Goal: Use online tool/utility: Use online tool/utility

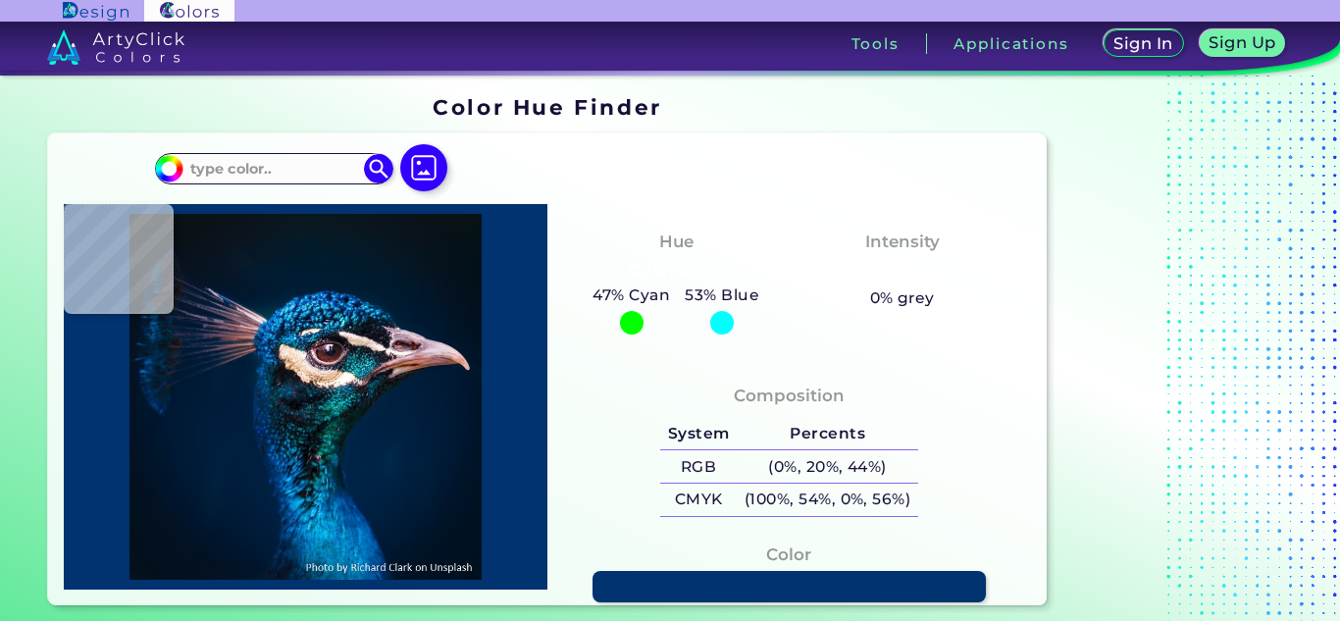
type input "#0b151e"
type input "#0B151E"
type input "#09121f"
type input "#09121F"
type input "#071424"
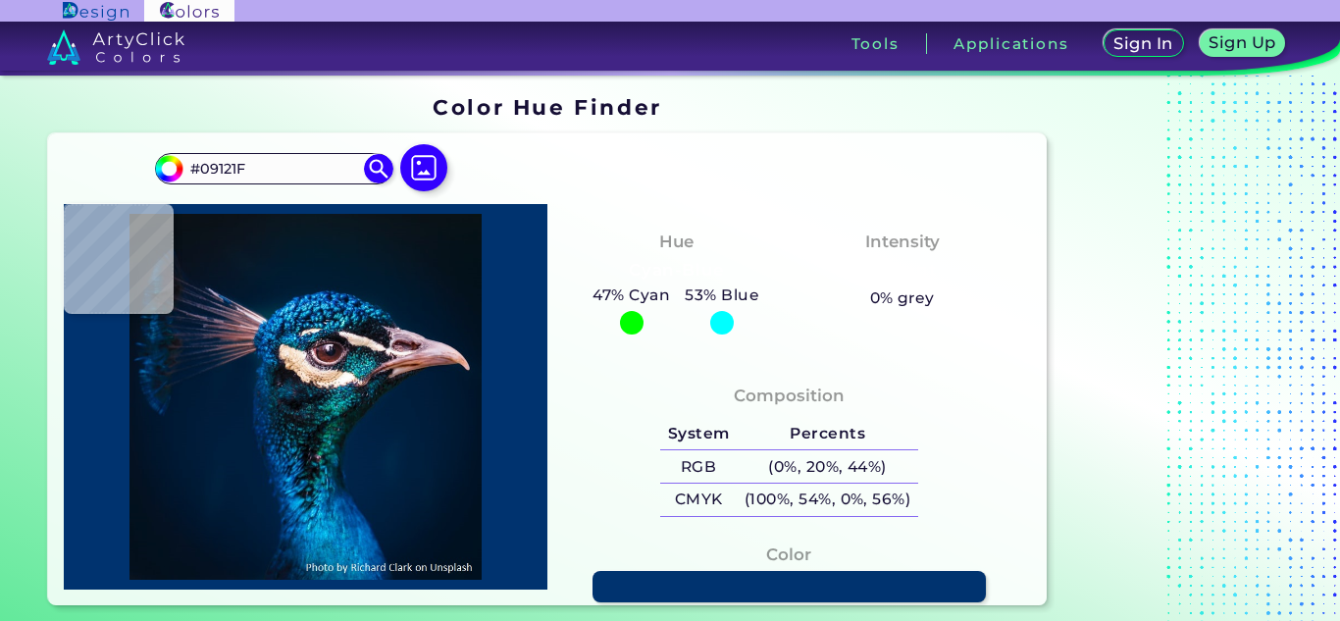
type input "#071424"
type input "#051525"
type input "#081835"
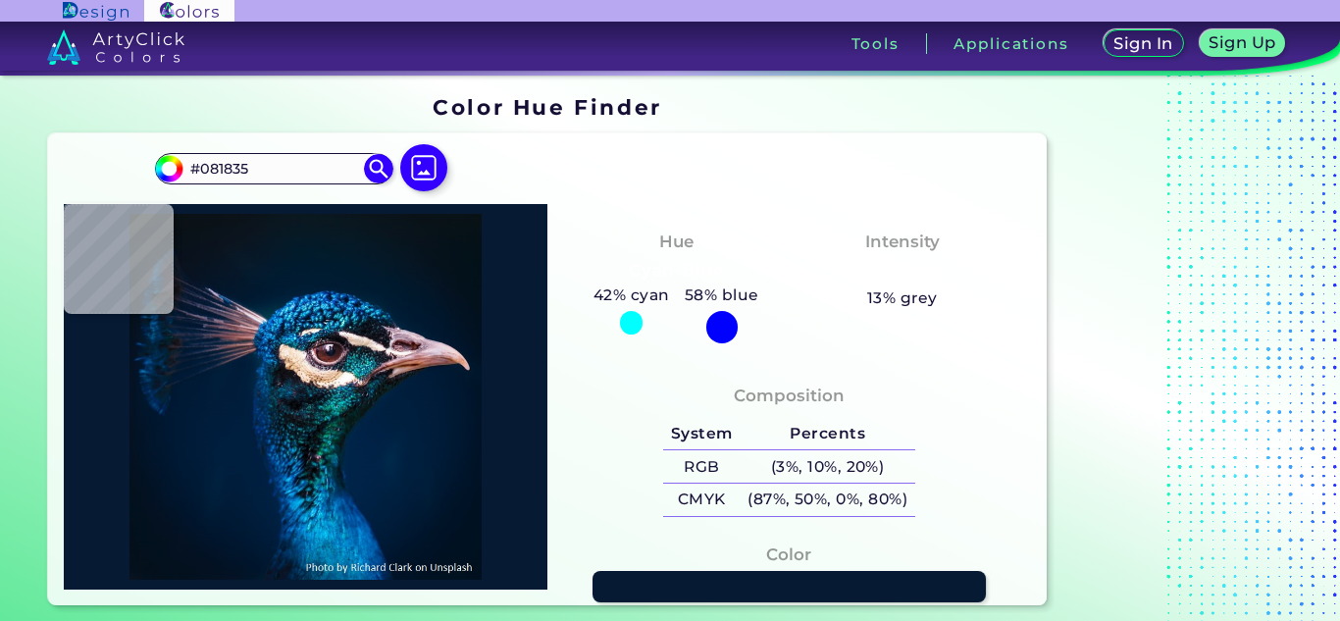
type input "#071a34"
type input "#071A34"
type input "#474964"
type input "#011833"
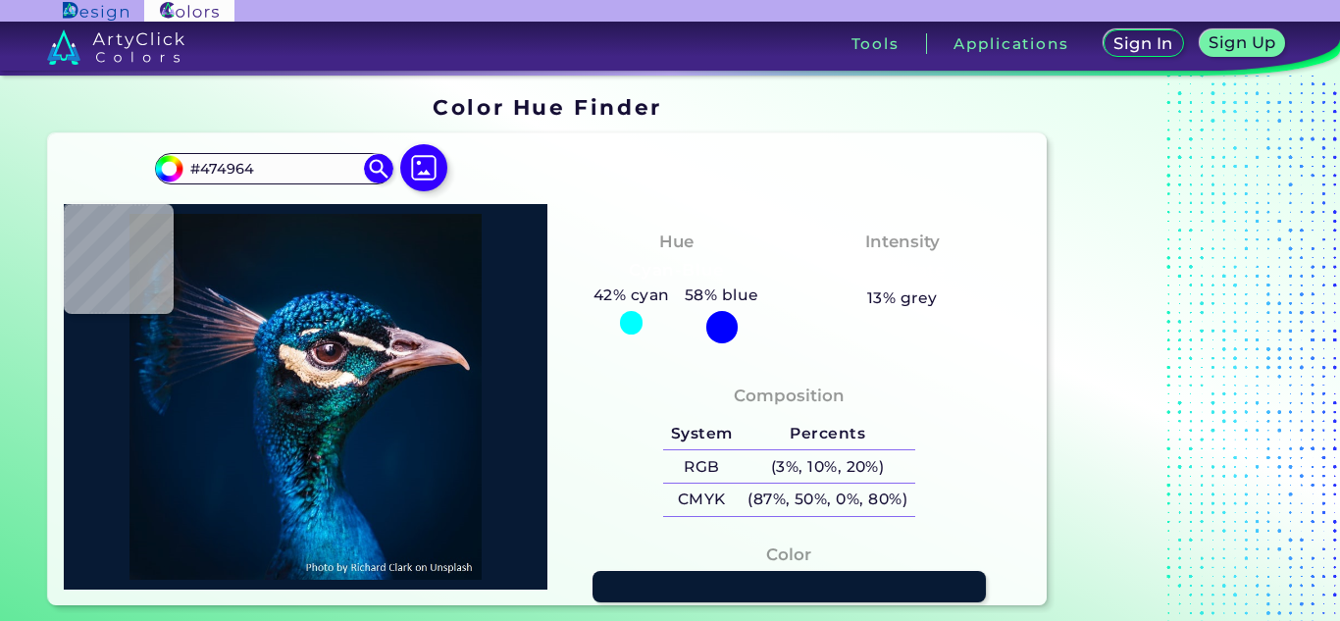
type input "#011833"
type input "#755868"
type input "#735869"
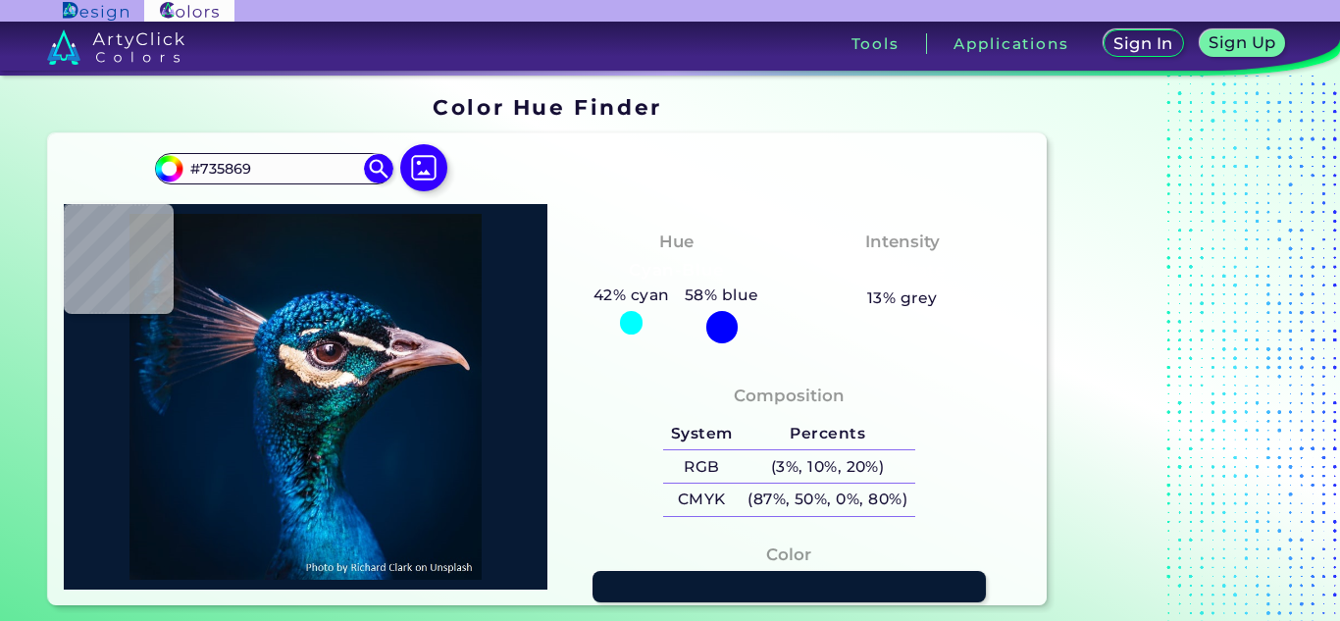
type input "#915857"
type input "#41353b"
type input "#41353B"
type input "#052851"
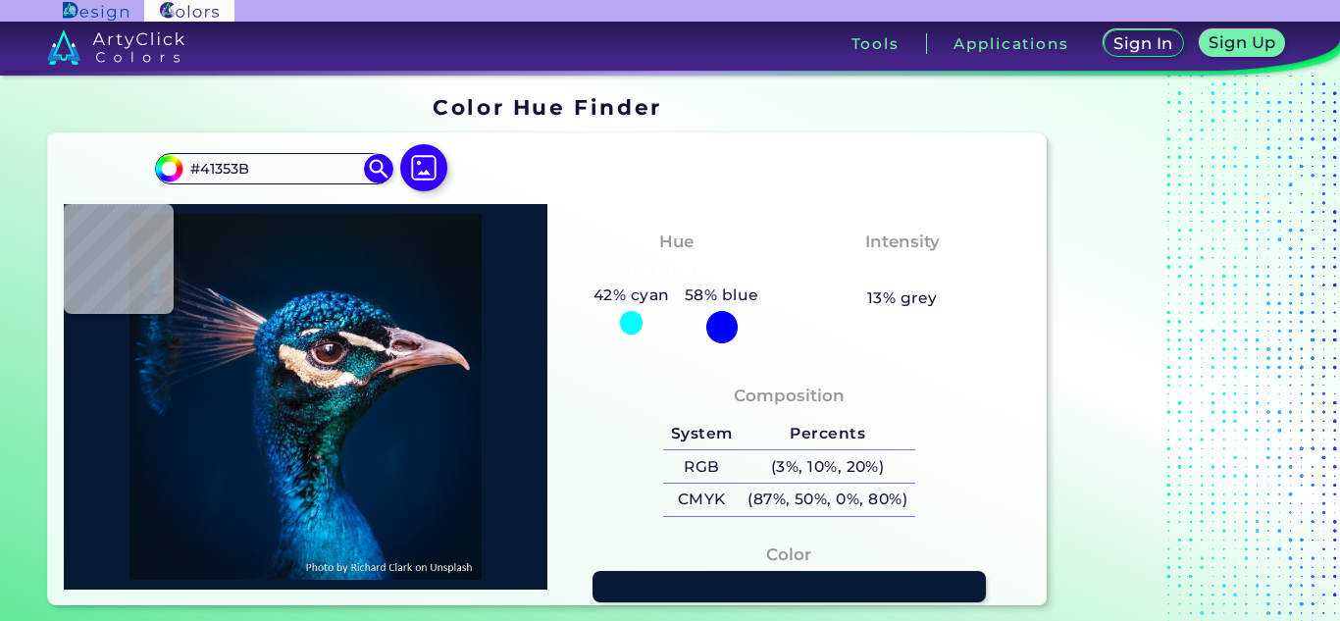
type input "#052851"
type input "#1d1a25"
type input "#1D1A25"
type input "#563744"
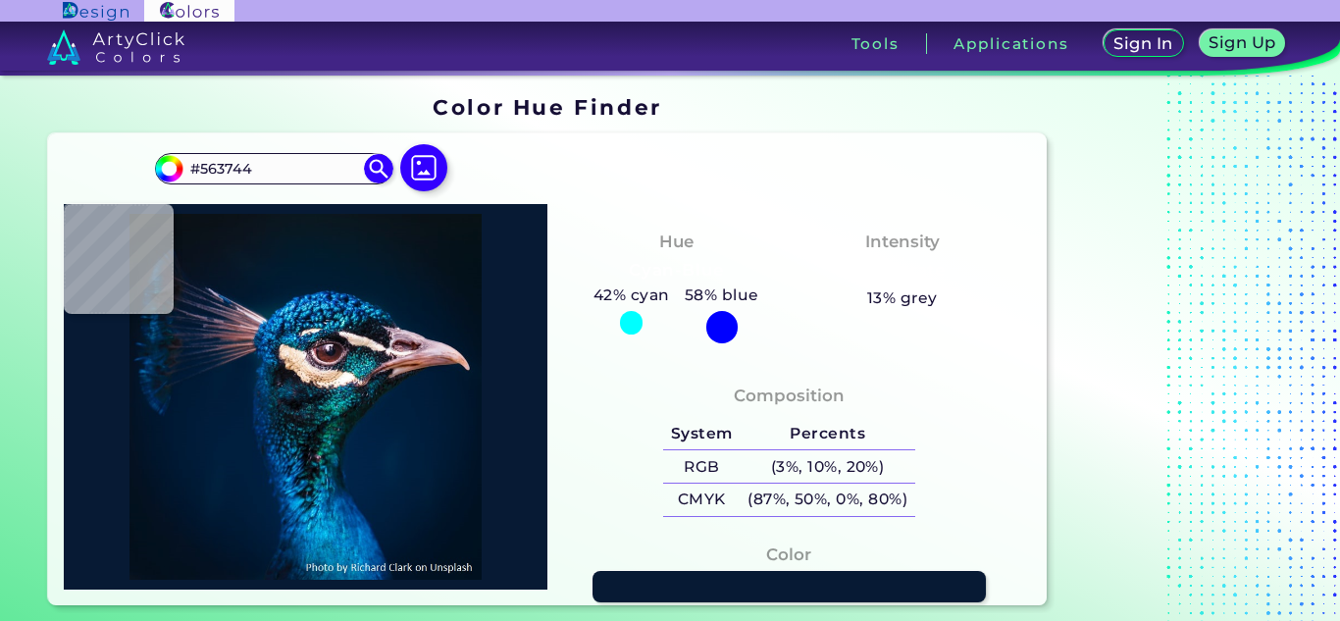
type input "#301d22"
type input "#301D22"
type input "#705464"
type input "#282531"
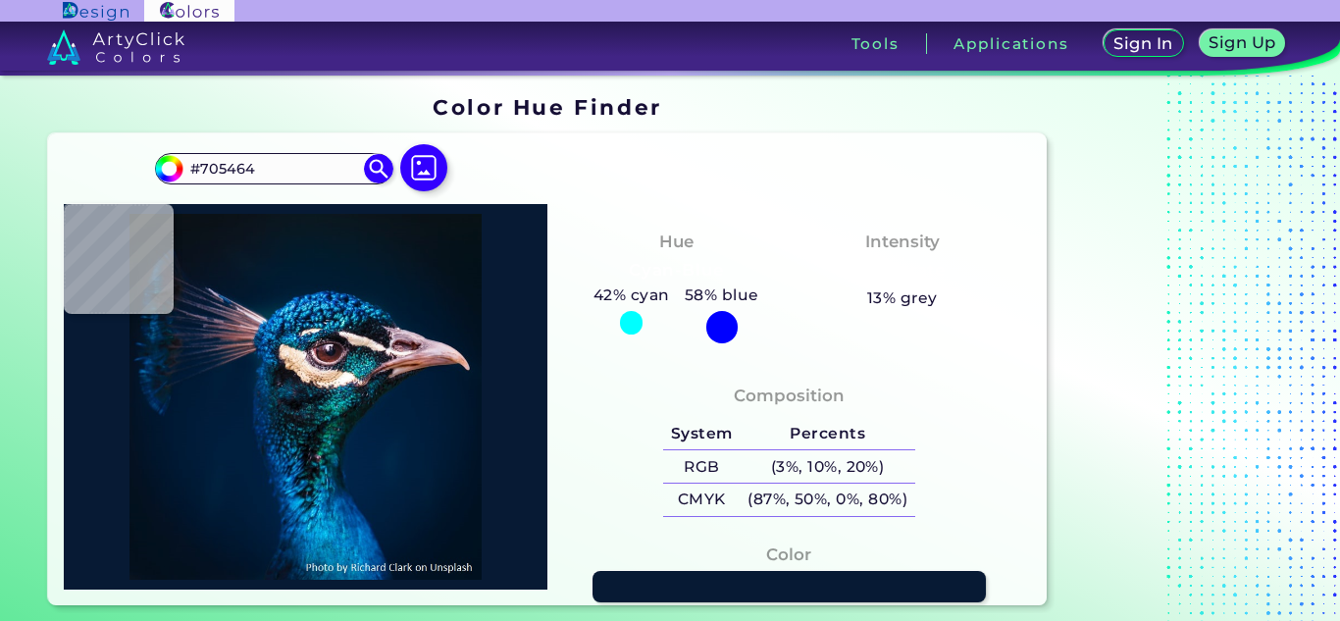
type input "#282531"
type input "#1d1726"
type input "#1D1726"
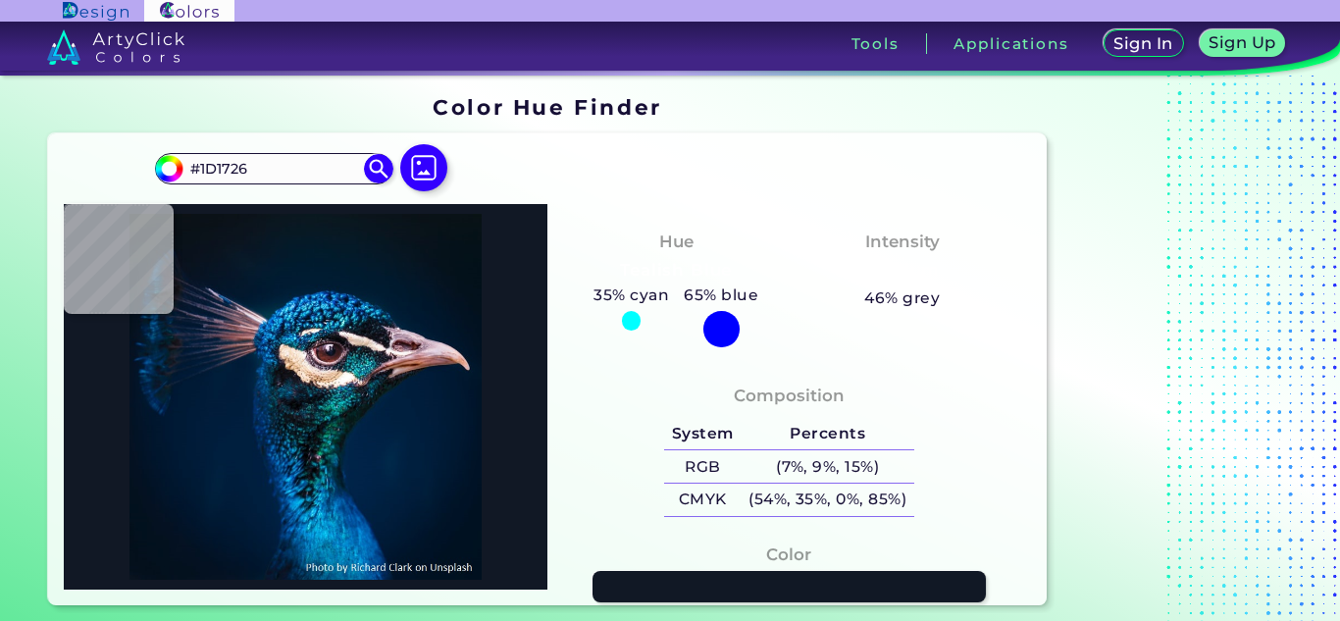
type input "#111825"
type input "#151824"
type input "#181419"
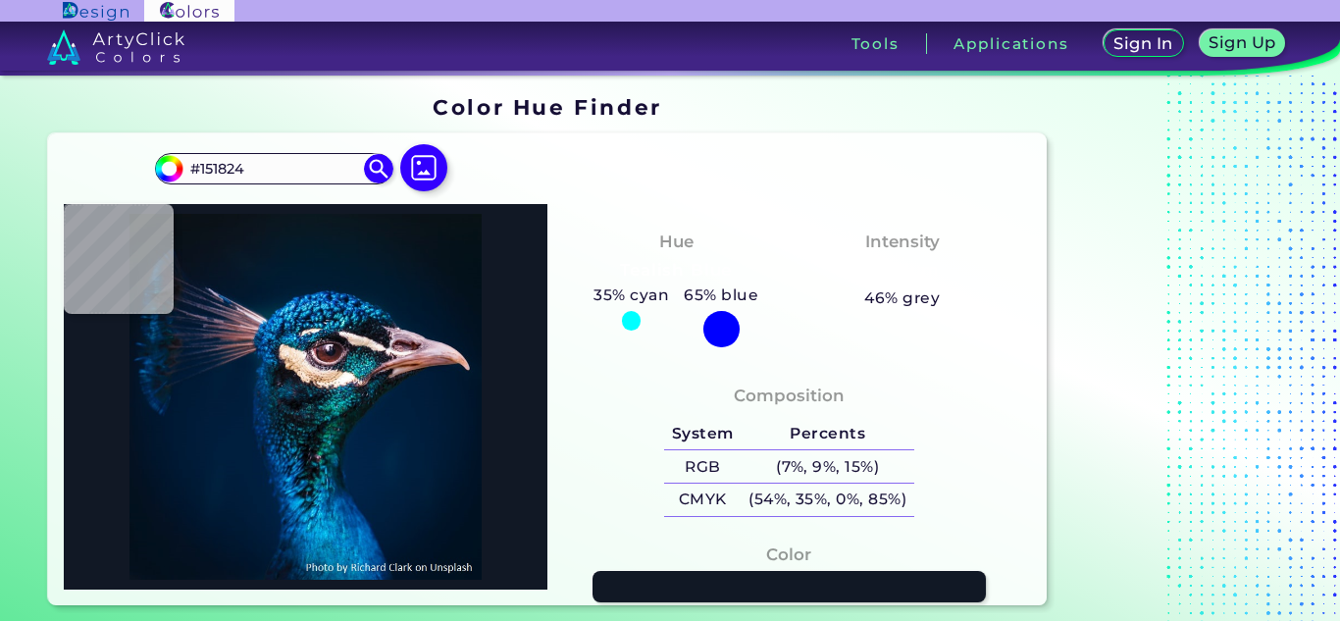
type input "#181419"
type input "#251f22"
type input "#251F22"
type input "#a89389"
type input "#A89389"
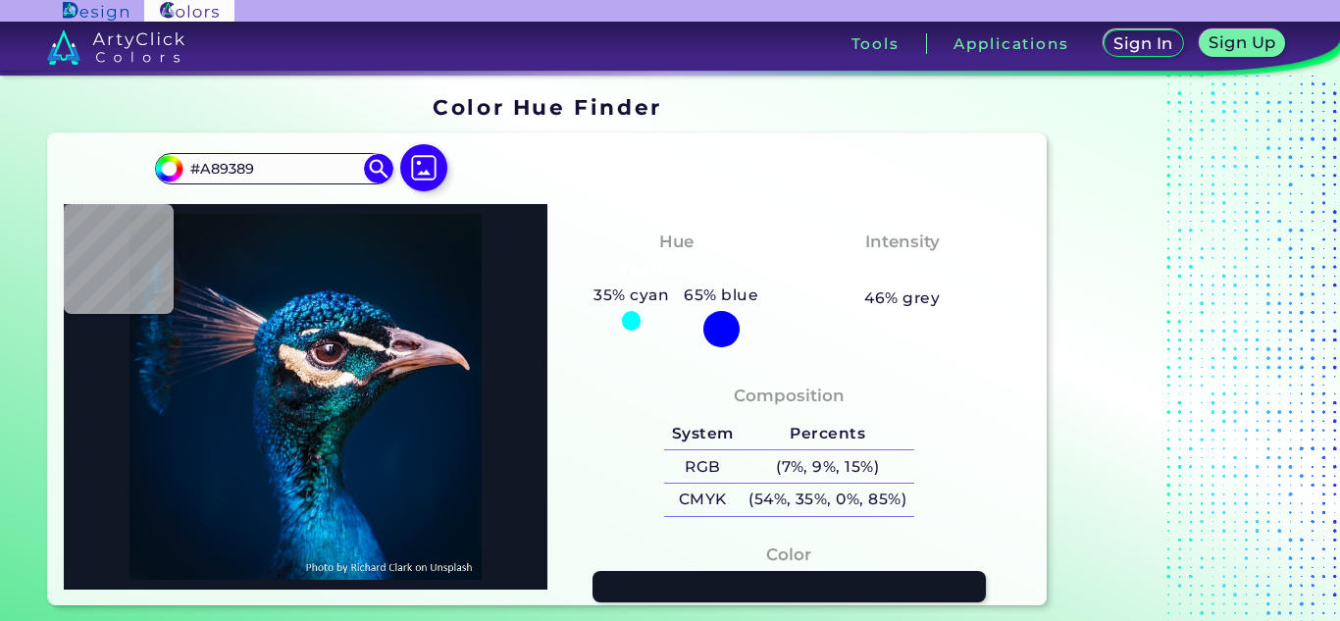
type input "#a28d81"
type input "#A28D81"
type input "#dabfae"
type input "#DABFAE"
type input "#e4c7b6"
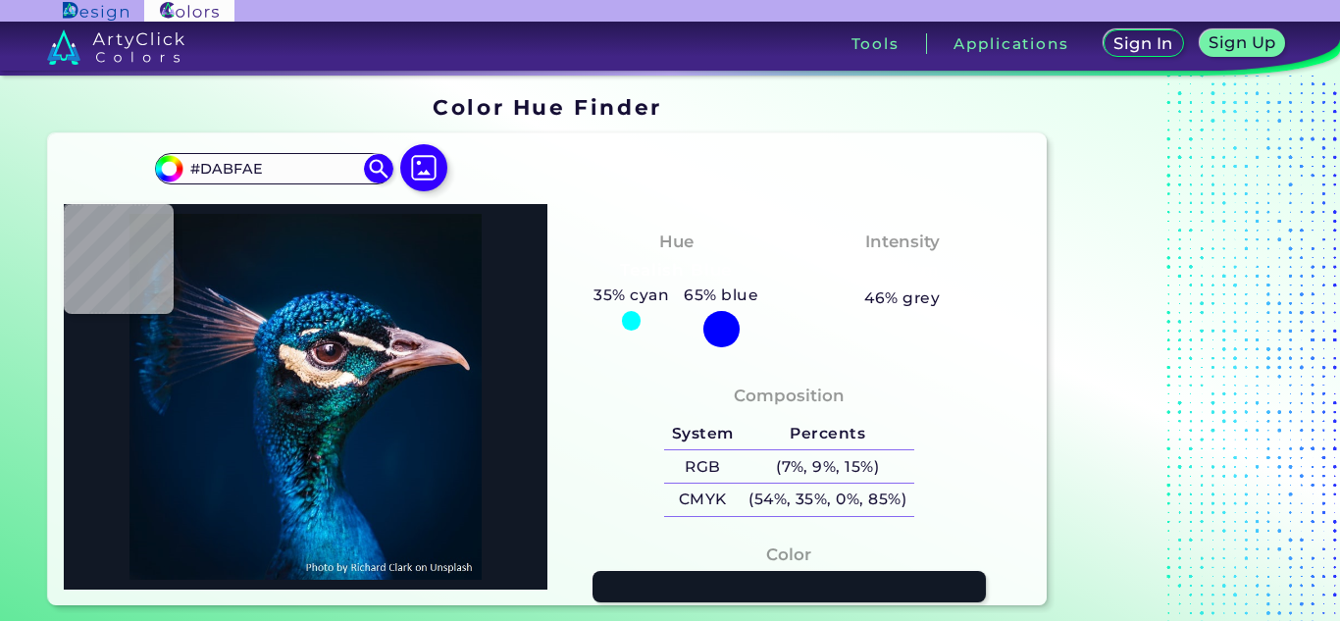
type input "#E4C7B6"
type input "#d2c2b3"
type input "#D2C2B3"
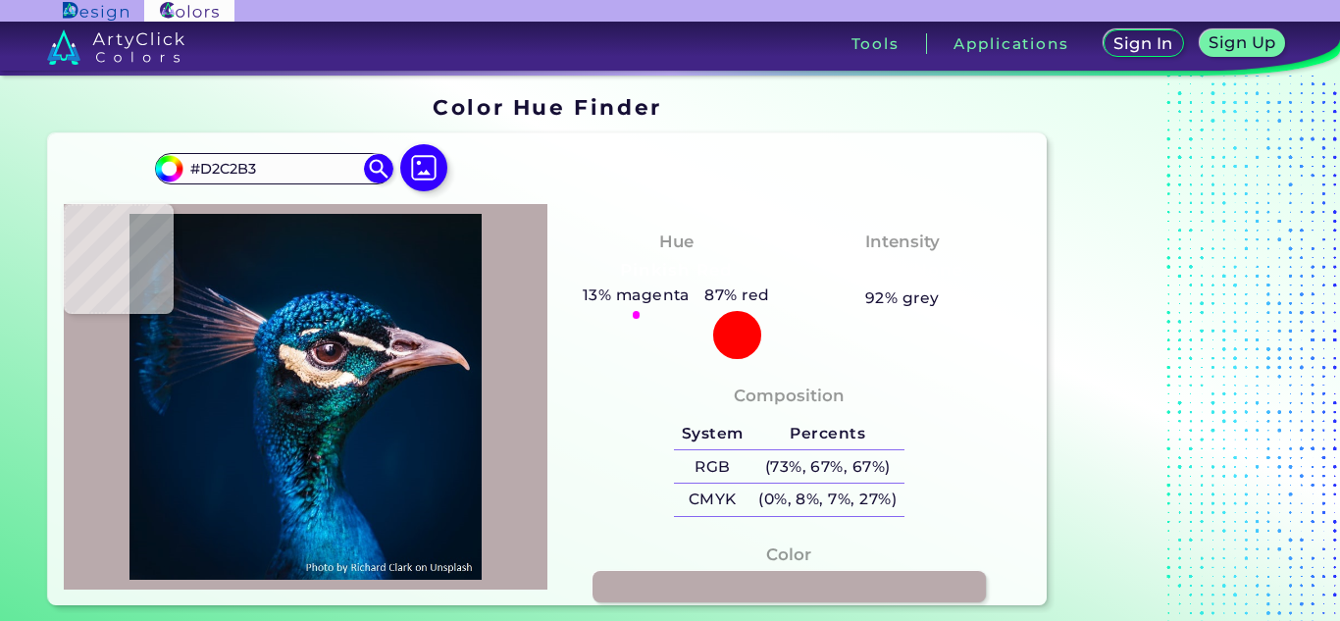
type input "#b9aaac"
type input "#B9AAAC"
type input "#0f131c"
type input "#0F131C"
type input "#111b24"
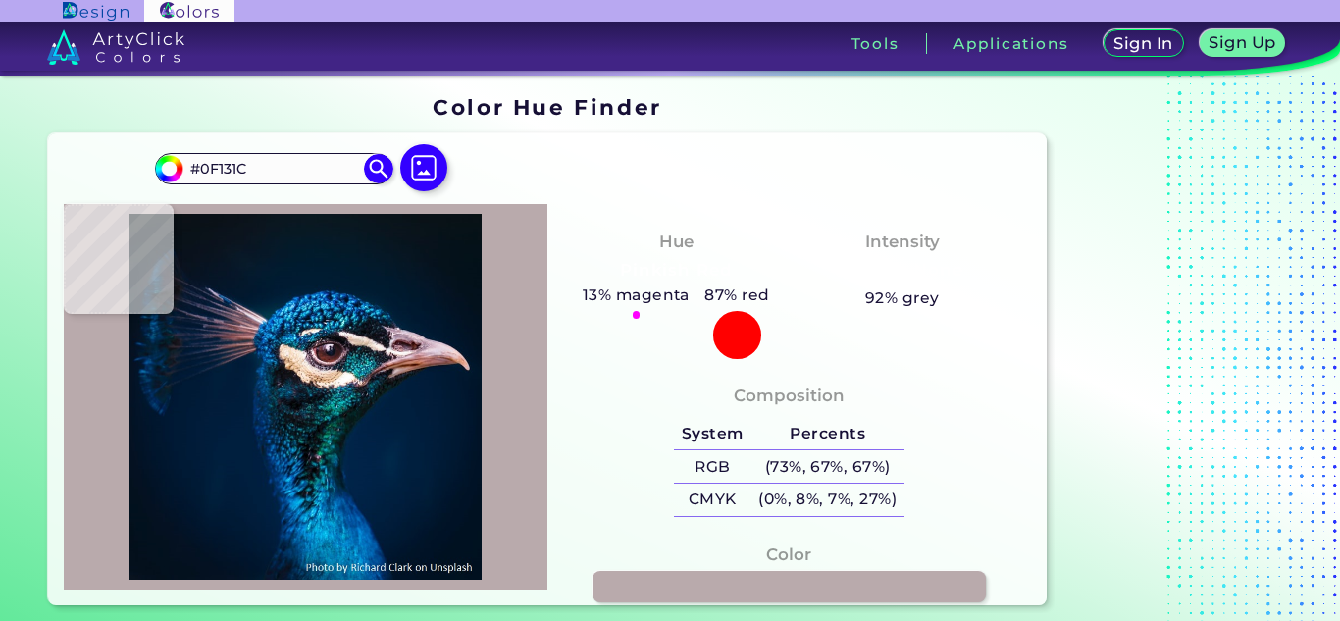
type input "#111B24"
type input "#151b27"
type input "#151B27"
type input "#191b27"
type input "#191B27"
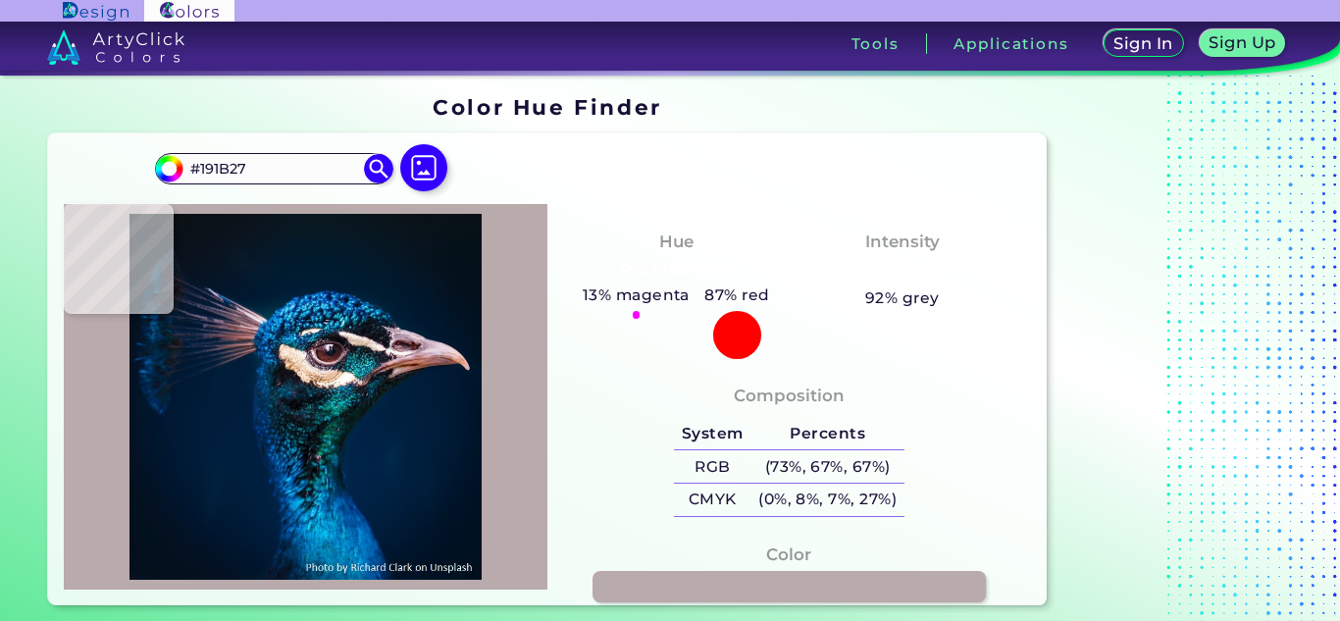
type input "#d9bdcf"
type input "#D9BDCF"
type input "#b99ba8"
type input "#B99BA8"
type input "#63637a"
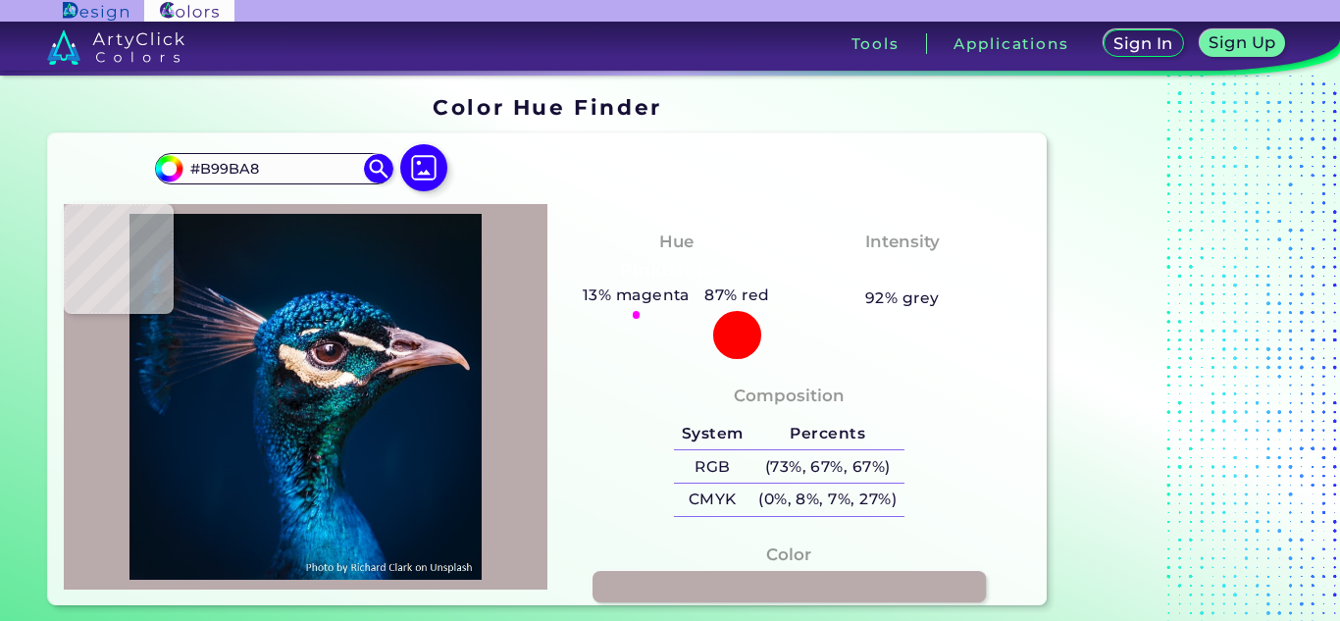
type input "#63637A"
type input "#011c36"
type input "#011C36"
type input "#001a34"
type input "#001A34"
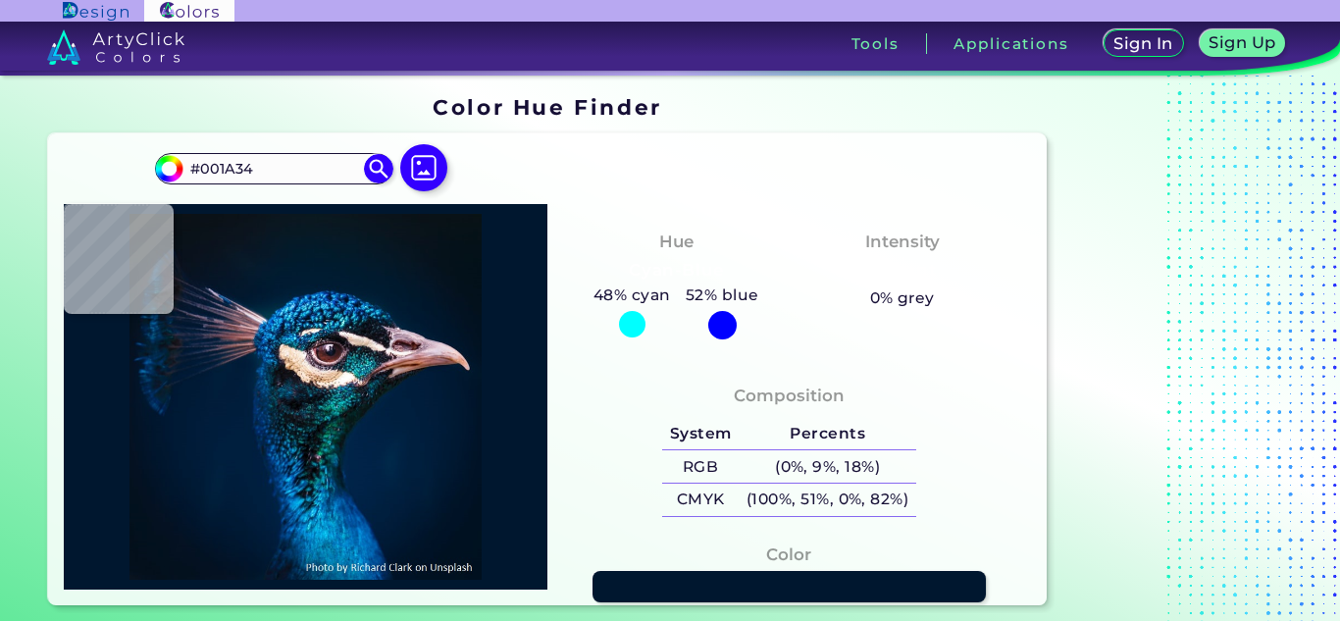
type input "#00172f"
type input "#00172F"
type input "#00162c"
type input "#00162C"
type input "#00162b"
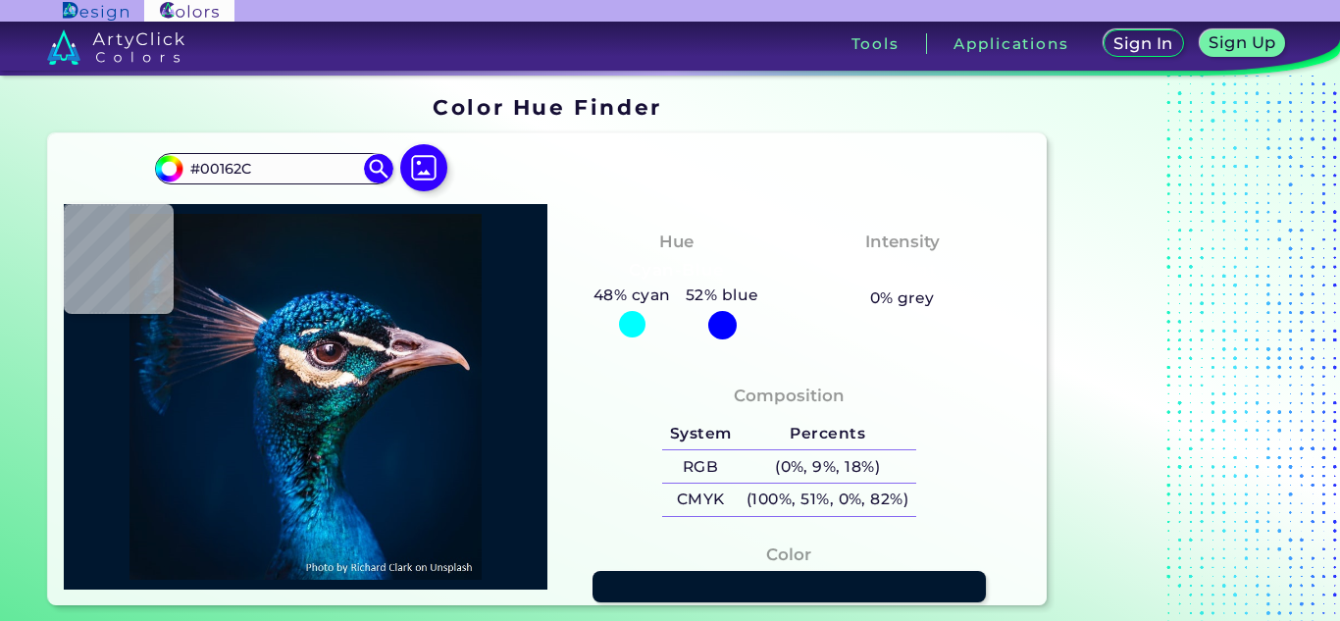
type input "#00162B"
type input "#001729"
type input "#00152a"
type input "#00152A"
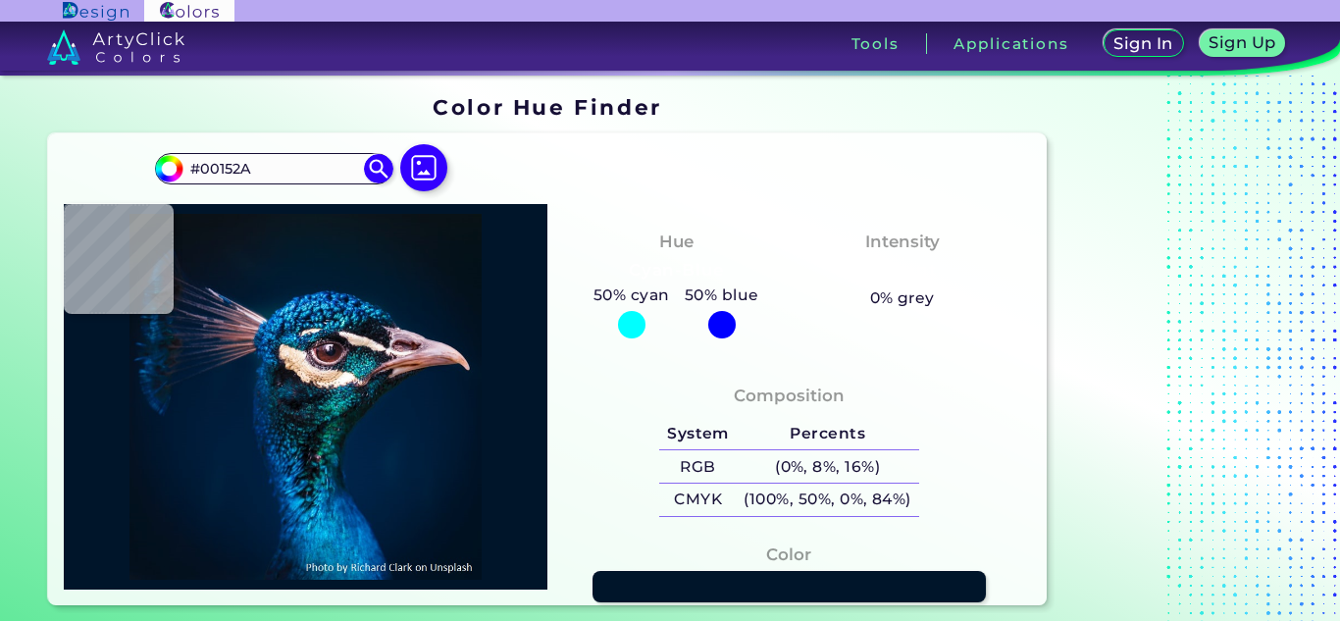
type input "#00152c"
type input "#00152C"
type input "#00152a"
type input "#00152A"
type input "#00162c"
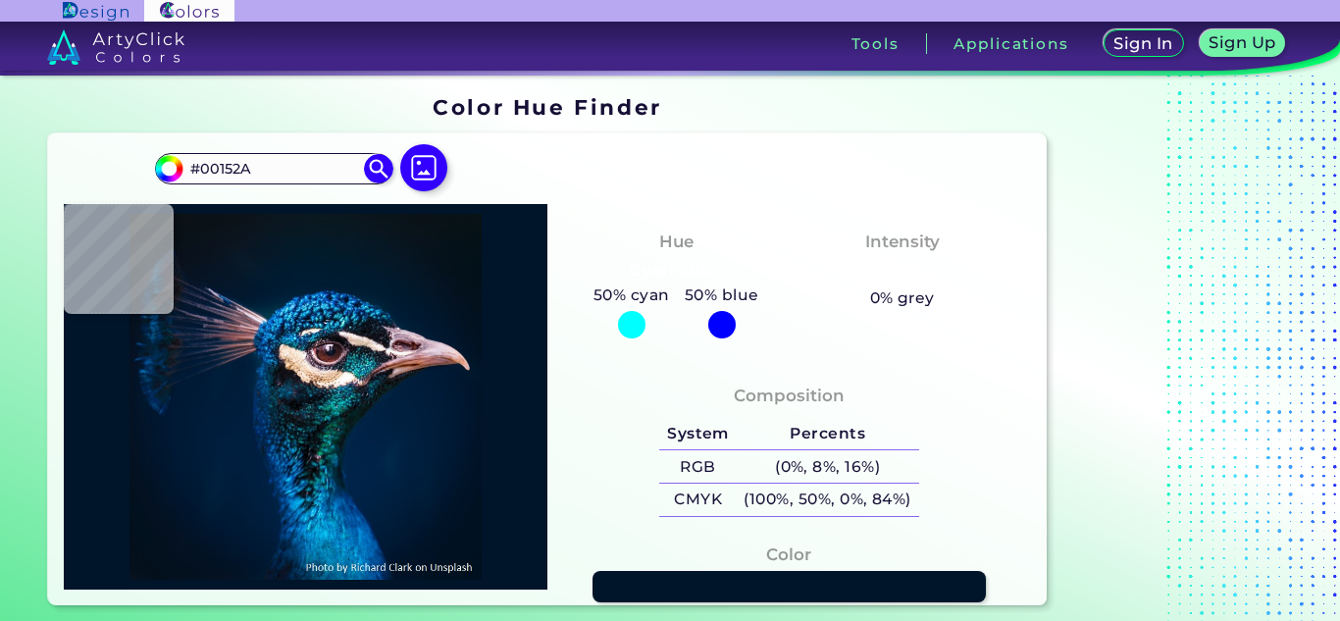
type input "#00162C"
type input "#00162a"
type input "#00162A"
type input "#00172f"
type input "#00172F"
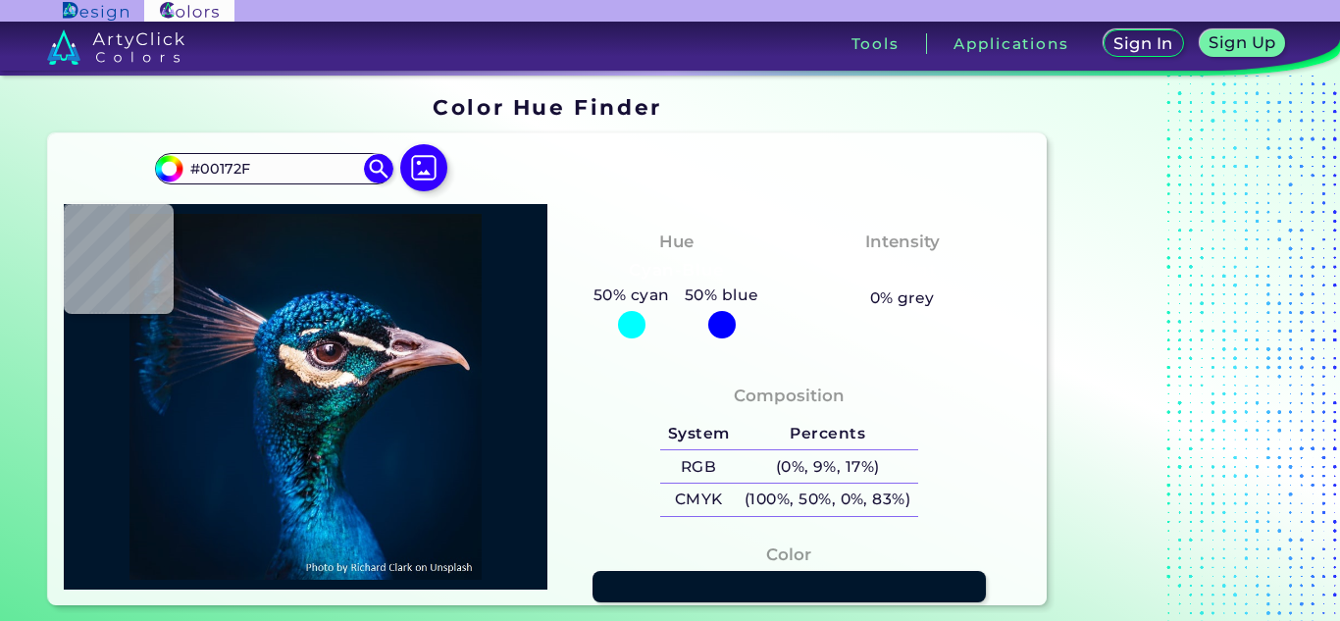
type input "#00162c"
type input "#00162C"
type input "#001a2e"
type input "#001A2E"
type input "#070d1d"
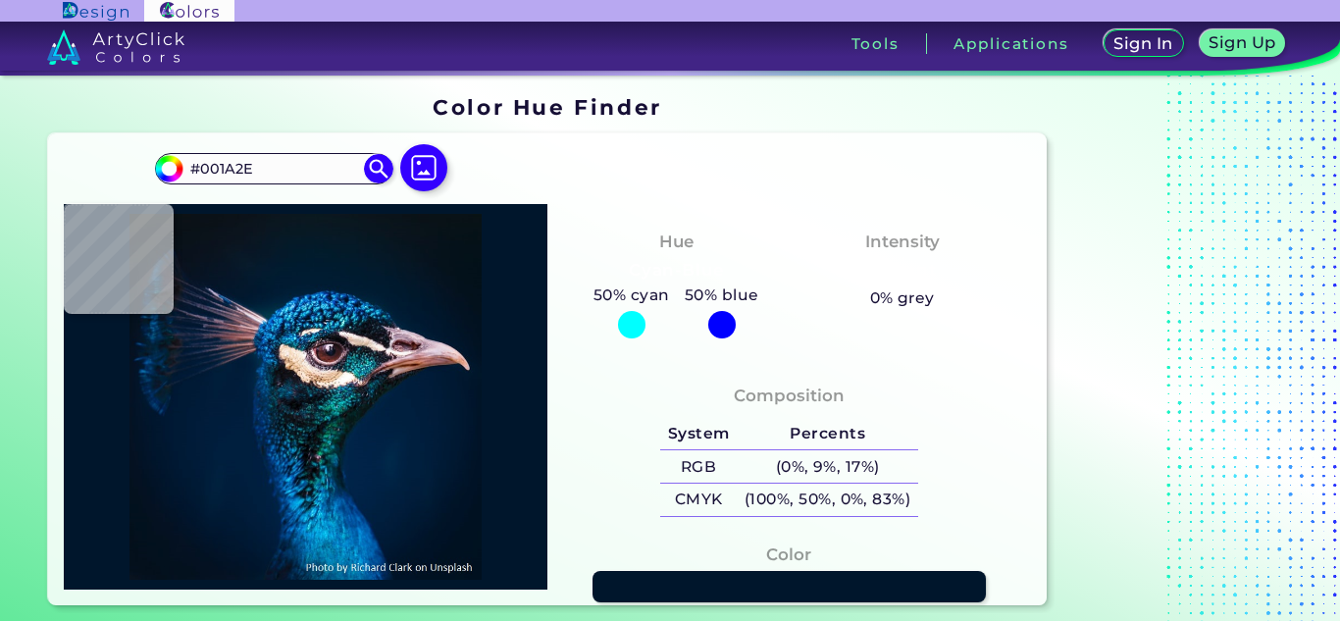
type input "#070D1D"
type input "#6f636c"
type input "#6F636C"
type input "#d9c0c2"
type input "#D9C0C2"
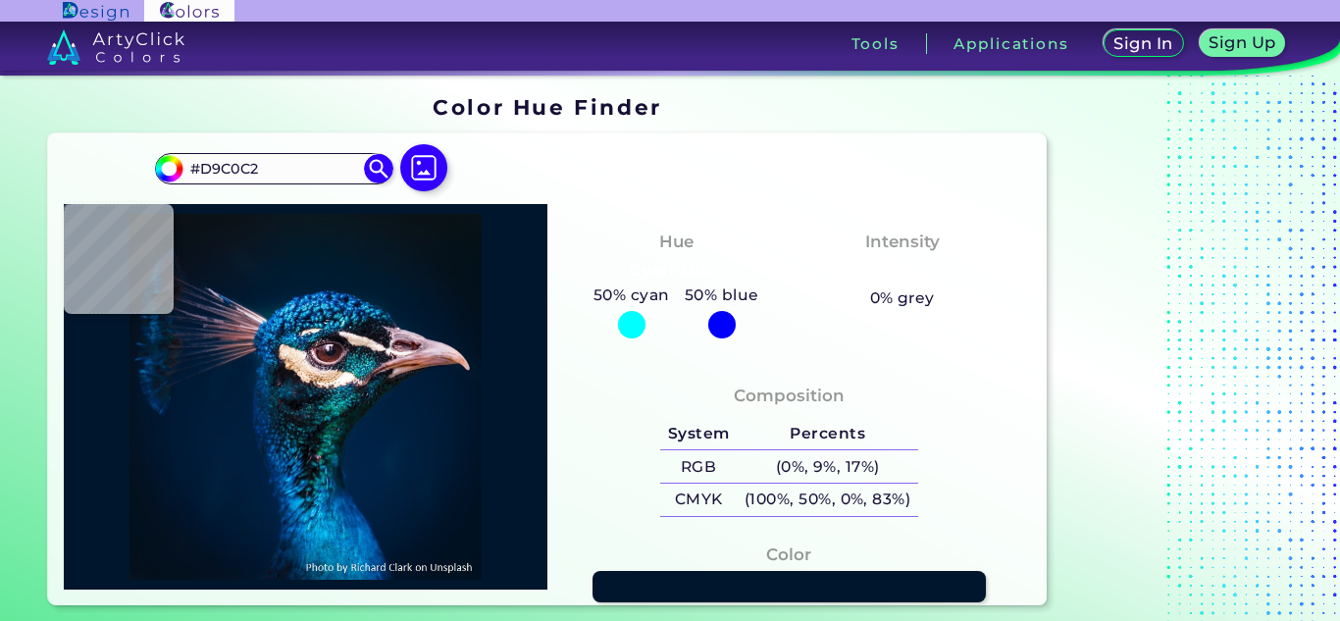
type input "#efbaaf"
type input "#EFBAAF"
type input "#d69a8a"
type input "#D69A8A"
type input "#e19b81"
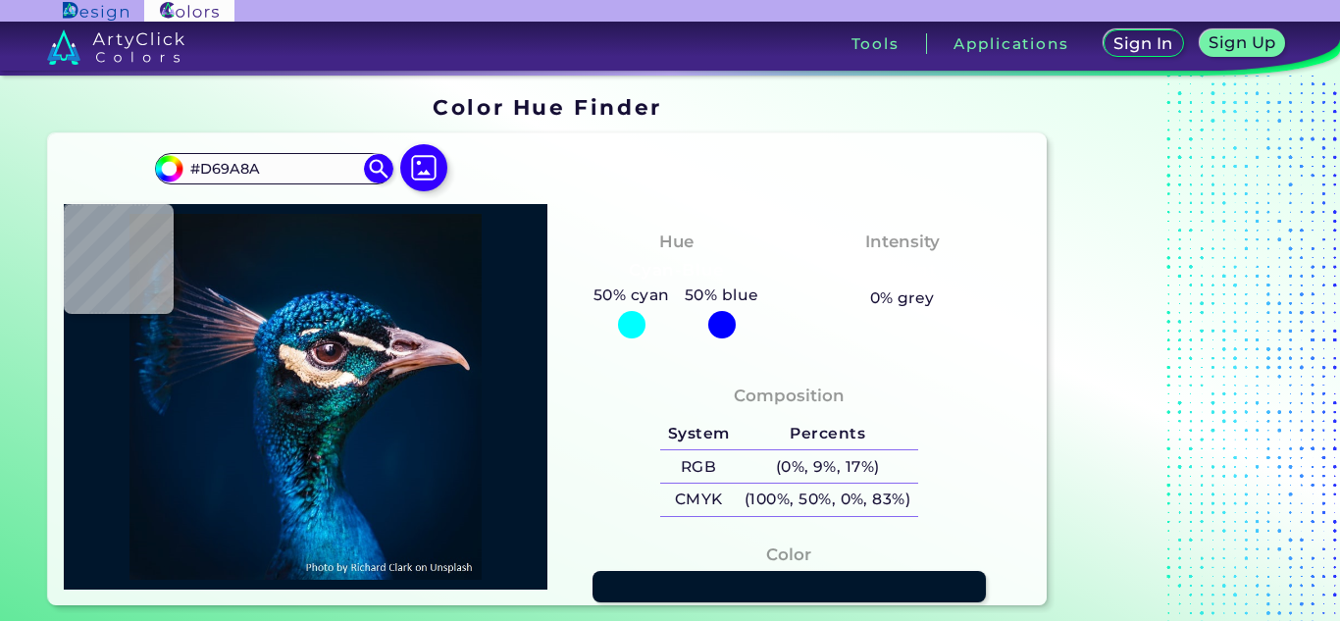
type input "#E19B81"
type input "#dc9575"
type input "#DC9575"
type input "#df9d7f"
type input "#DF9D7F"
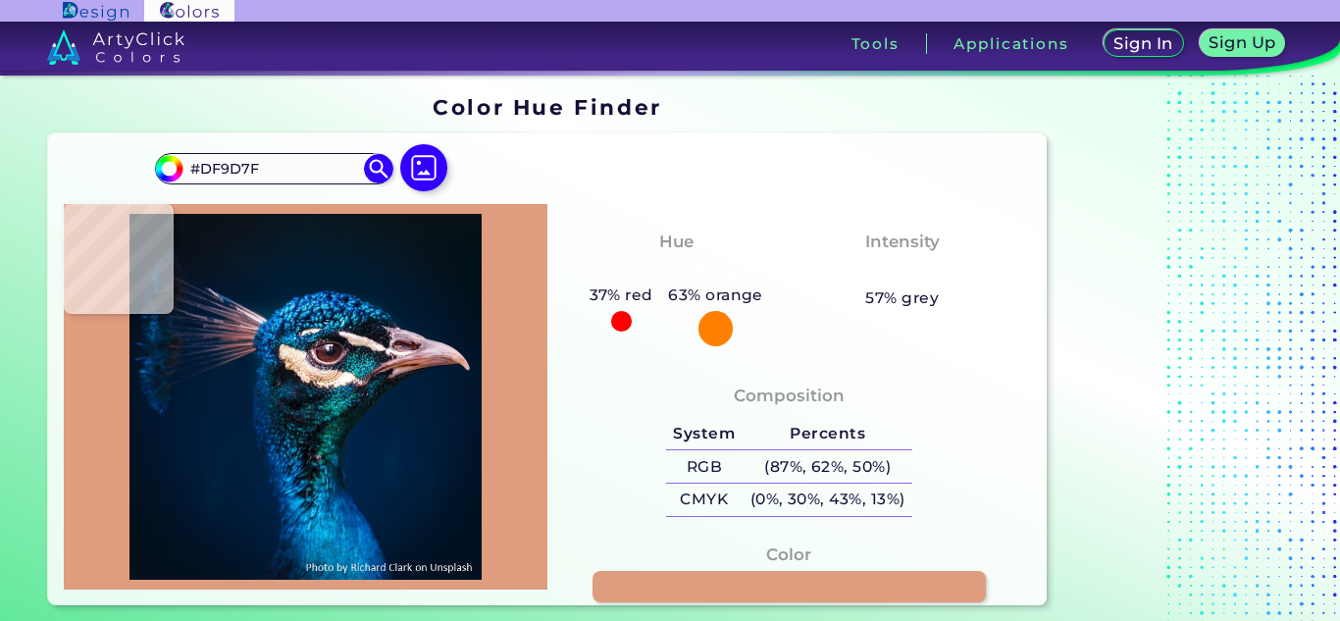
type input "#d69a83"
type input "#D69A83"
type input "#b88b82"
type input "#B88B82"
type input "#291e29"
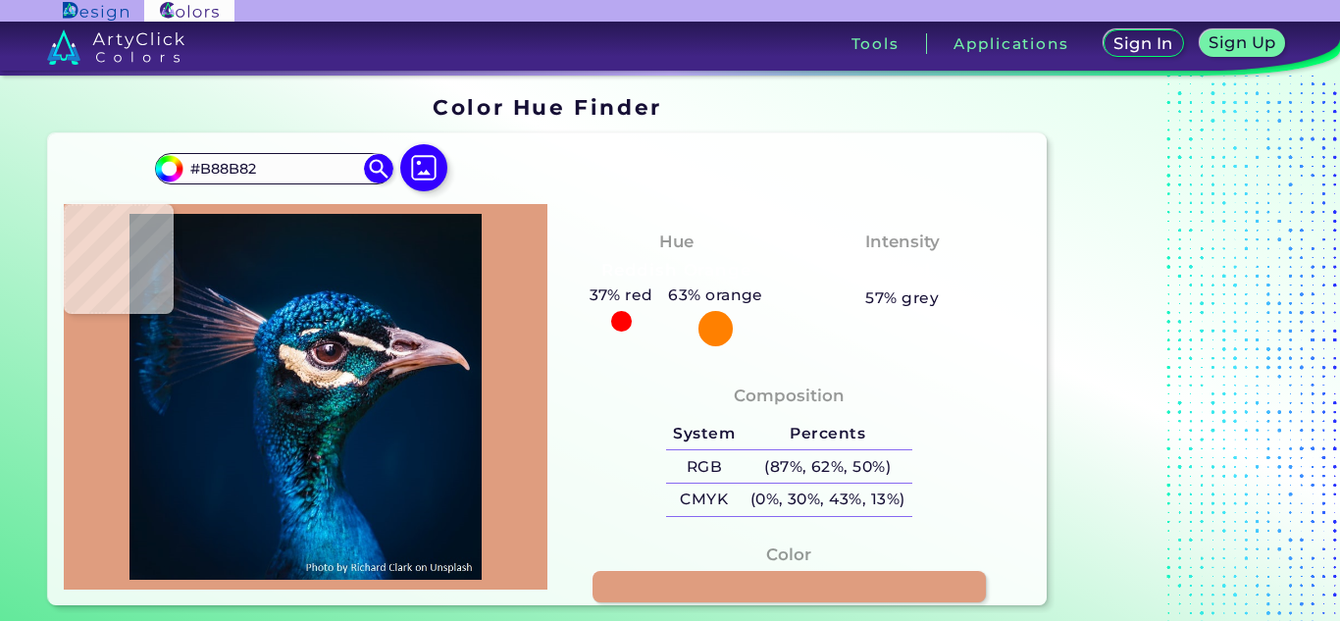
type input "#291E29"
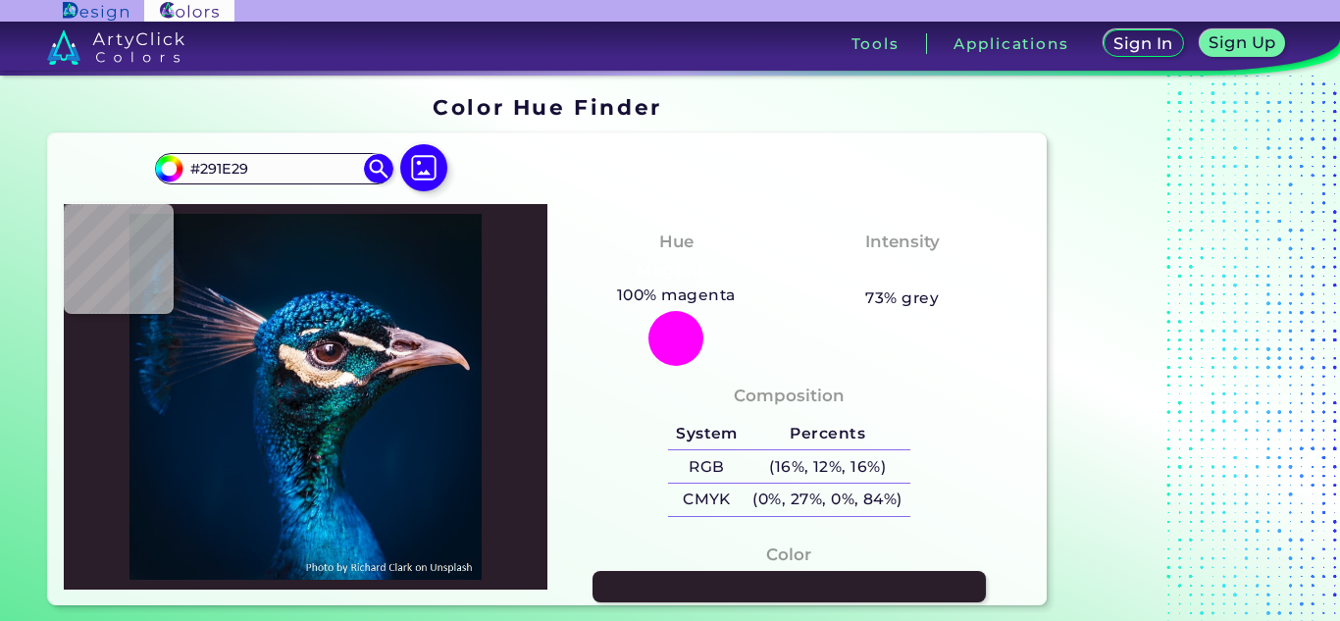
type input "#856c6e"
type input "#856C6E"
type input "#f0b7b0"
type input "#F0B7B0"
type input "#00162b"
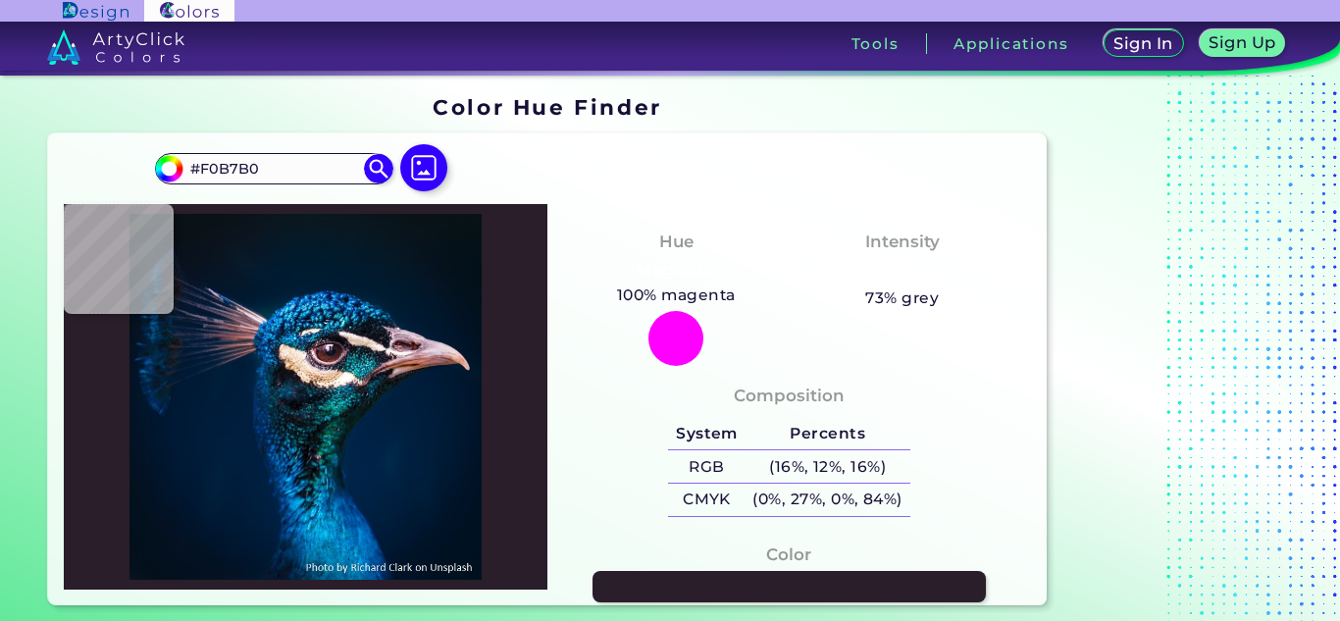
type input "#00162B"
type input "#000000"
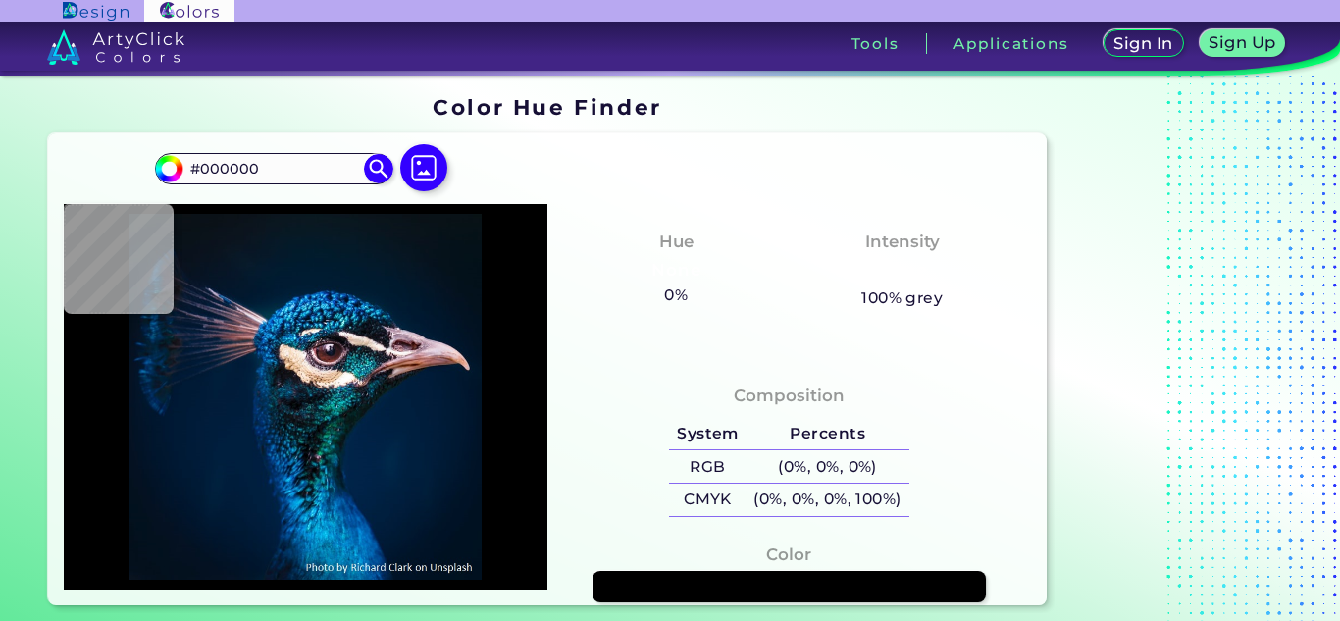
type input "#001222"
type input "#011325"
type input "#021424"
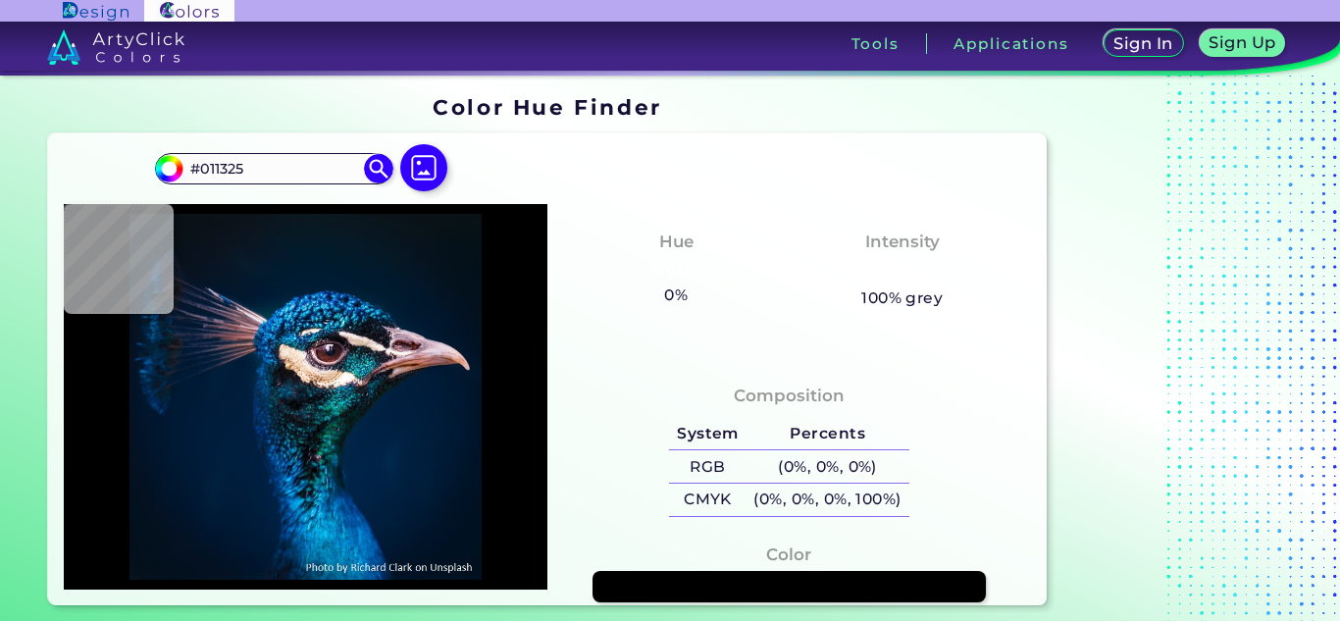
type input "#021424"
type input "#031322"
type input "#051320"
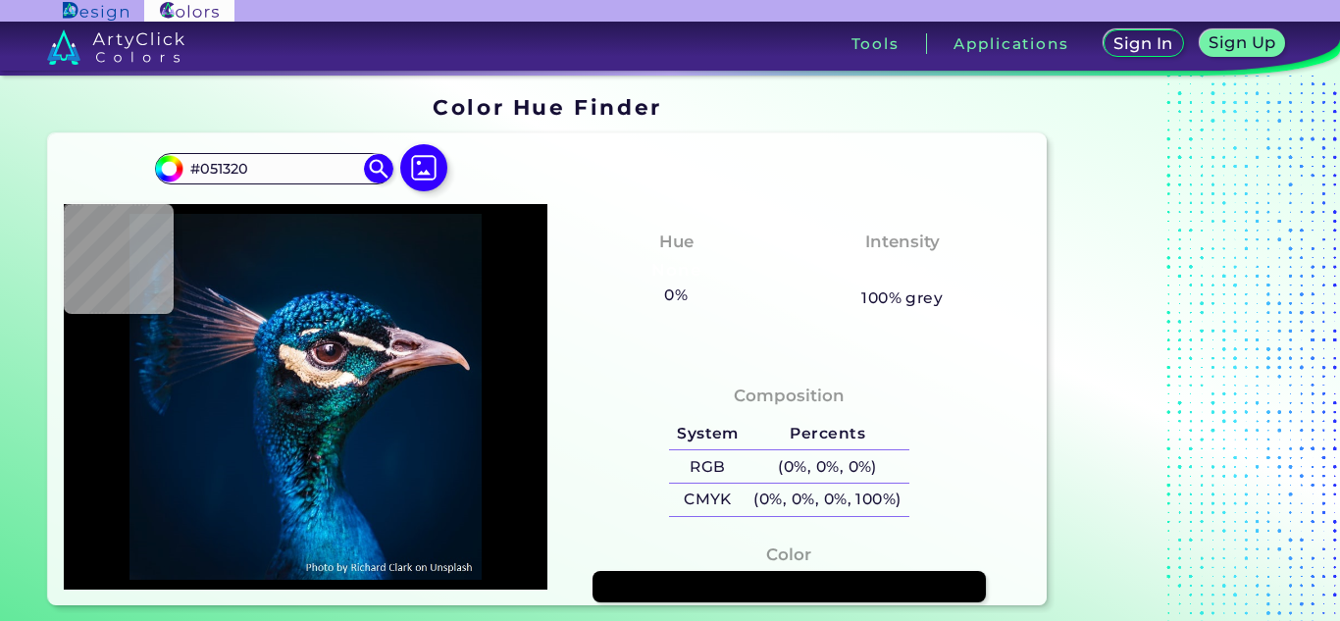
type input "#05131e"
type input "#05131E"
type input "#09121d"
type input "#09121D"
type input "#09141a"
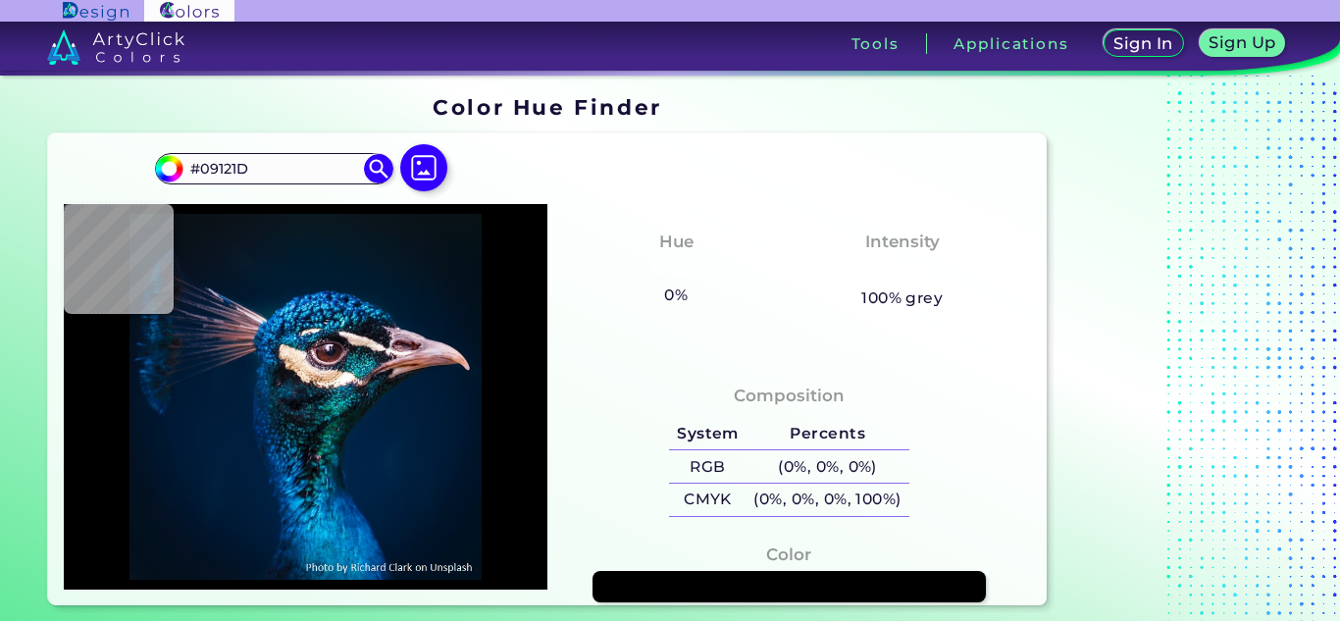
type input "#09141A"
type input "#091219"
type input "#091117"
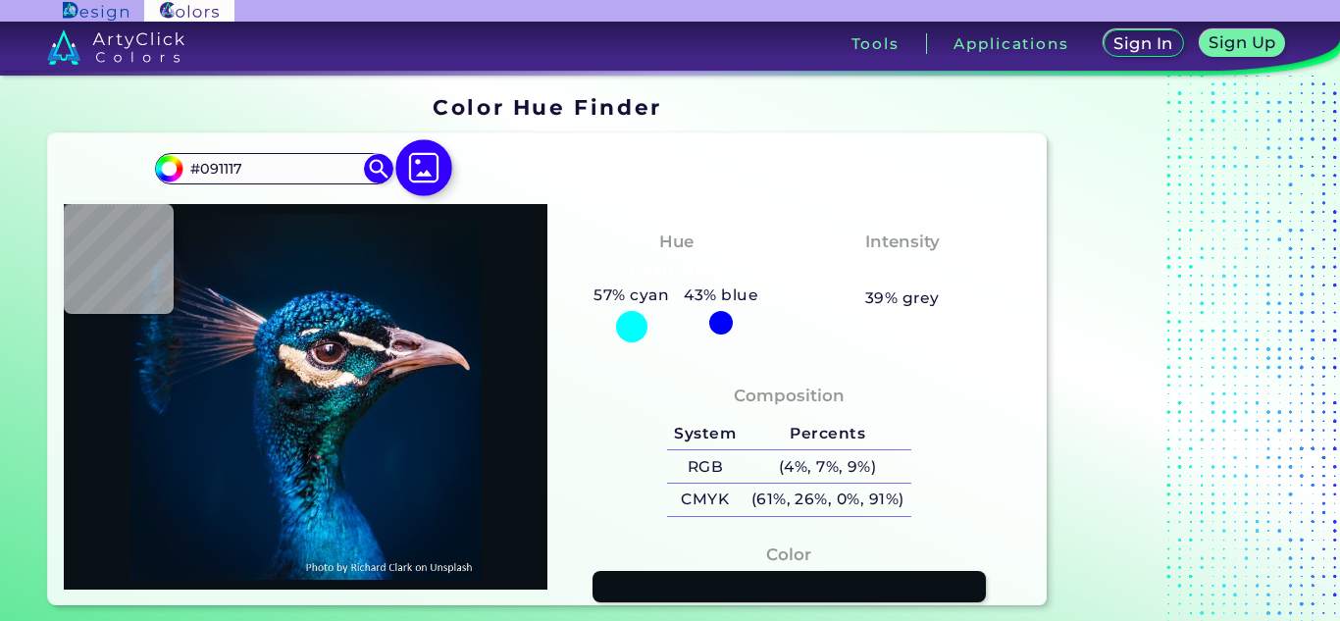
click at [434, 169] on img at bounding box center [424, 167] width 57 height 57
click at [0, 0] on input "file" at bounding box center [0, 0] width 0 height 0
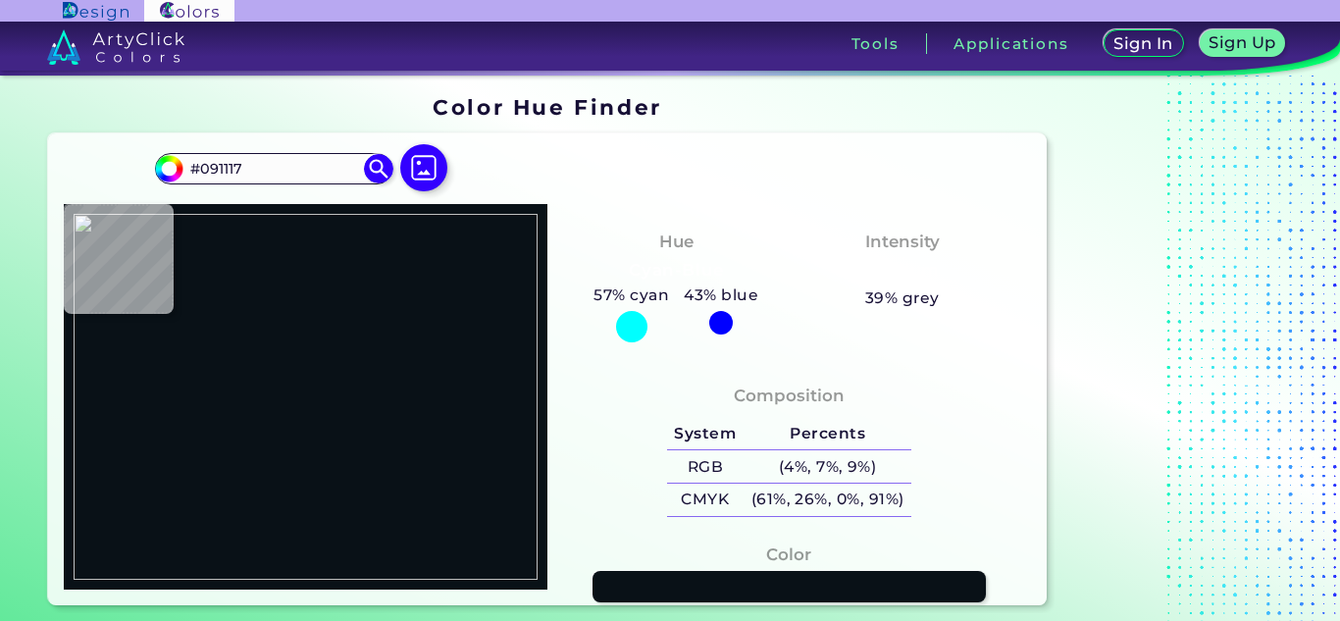
type input "#000000"
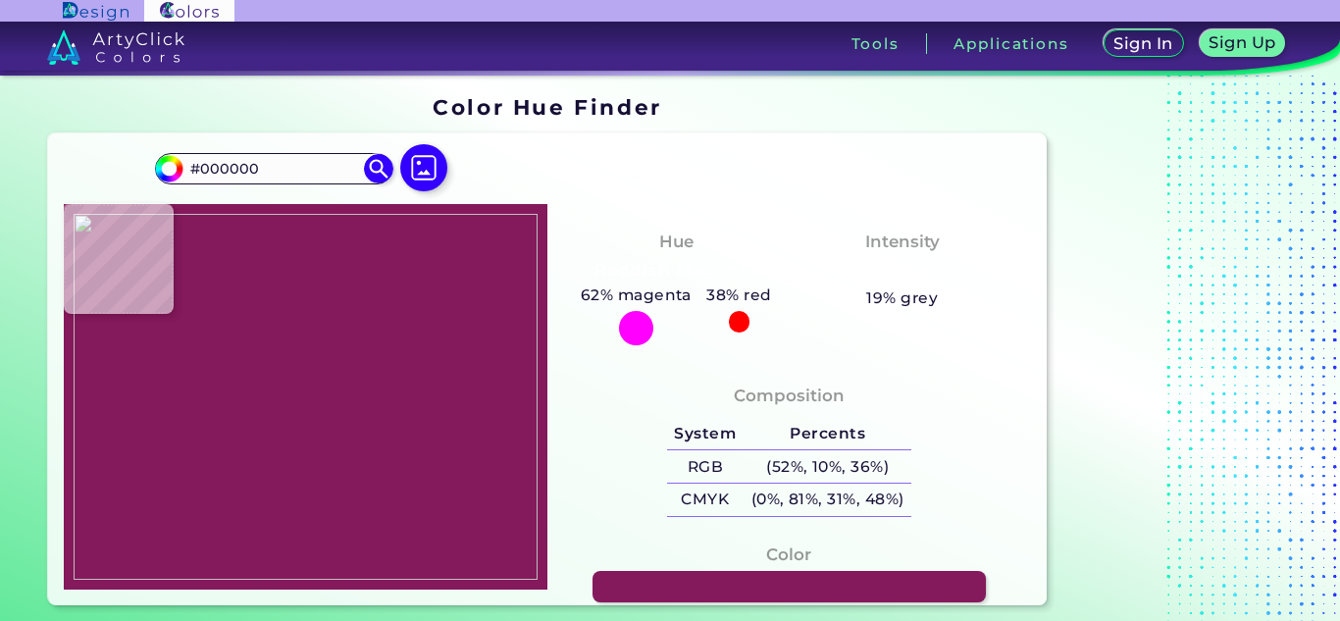
type input "#84195b"
type input "#84195B"
type input "#841959"
type input "#86195a"
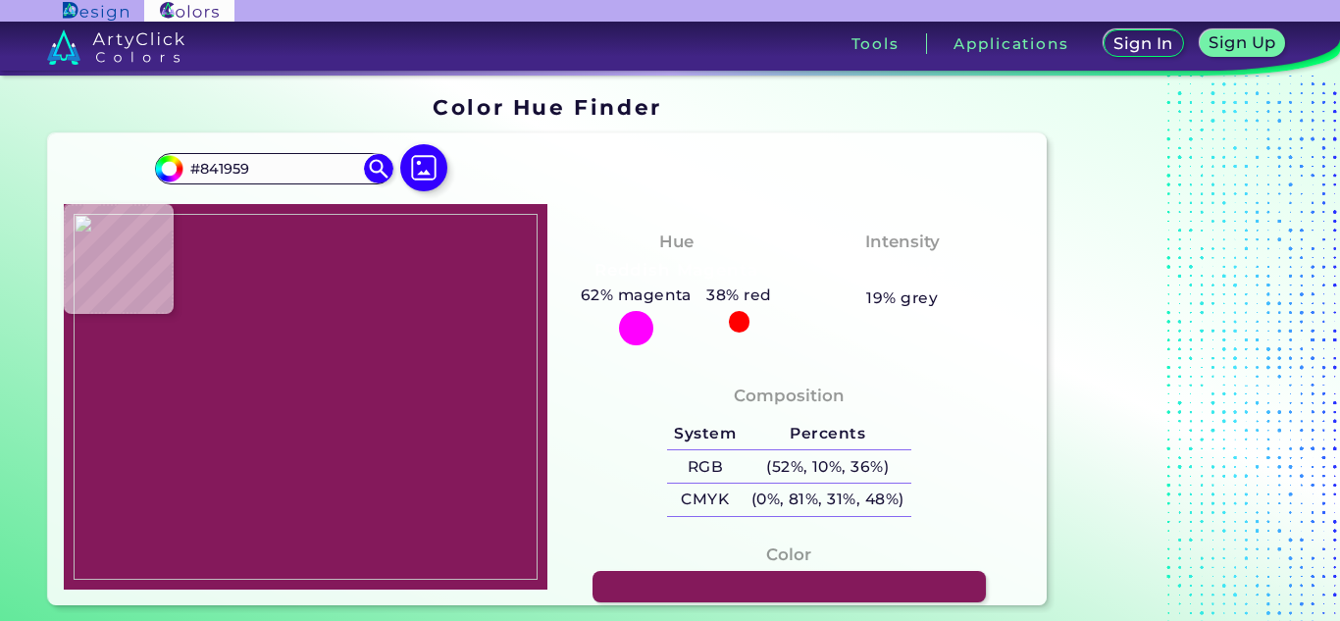
type input "#86195A"
type input "#86195b"
type input "#86195B"
type input "#85195a"
type input "#85195A"
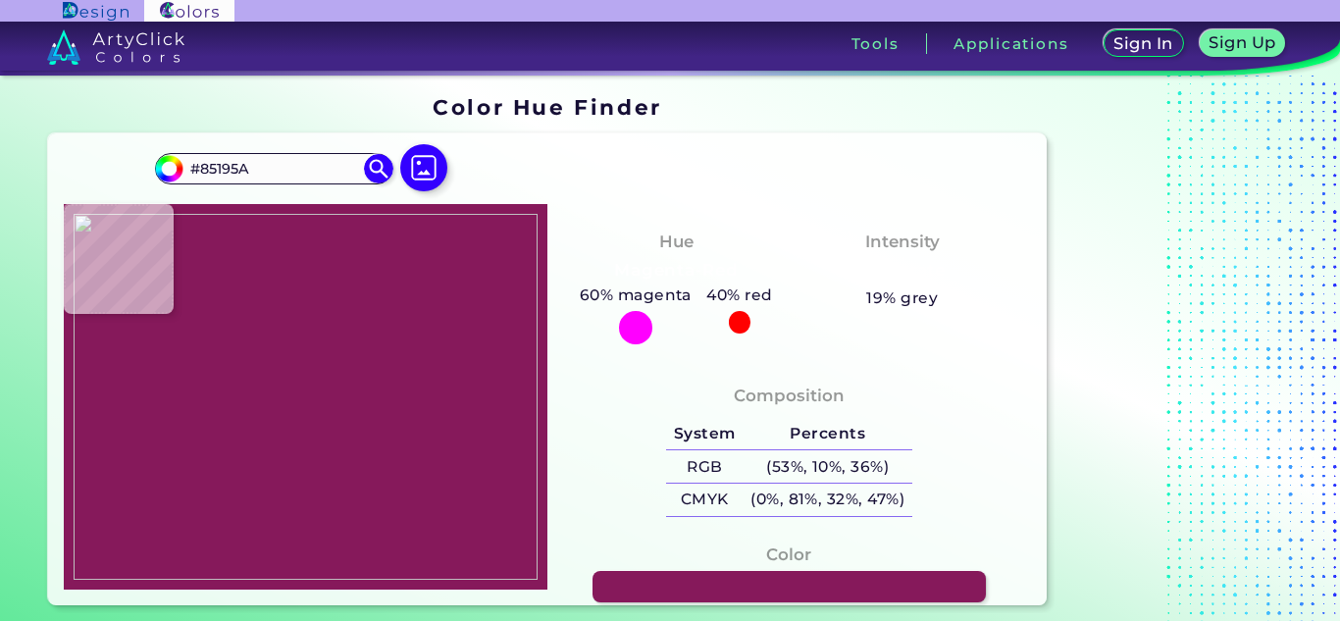
type input "#84195a"
type input "#84195A"
type input "#831959"
type input "#7d1957"
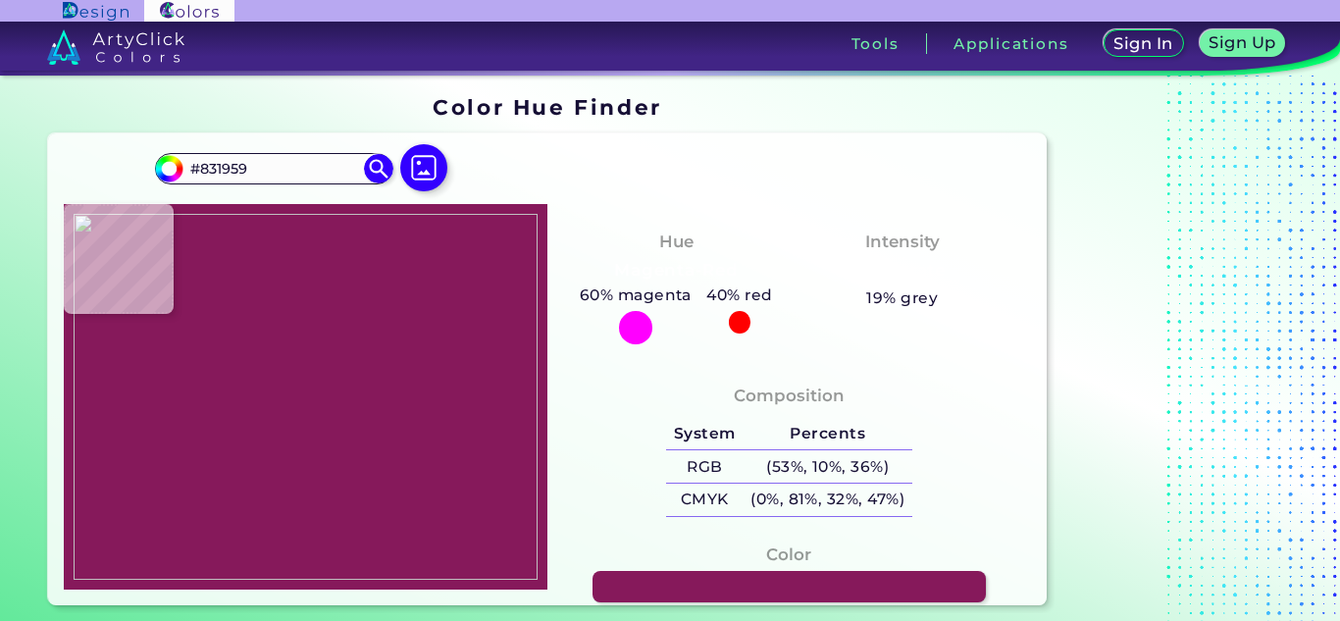
type input "#7D1957"
type input "#7f1957"
type input "#7F1957"
type input "#801858"
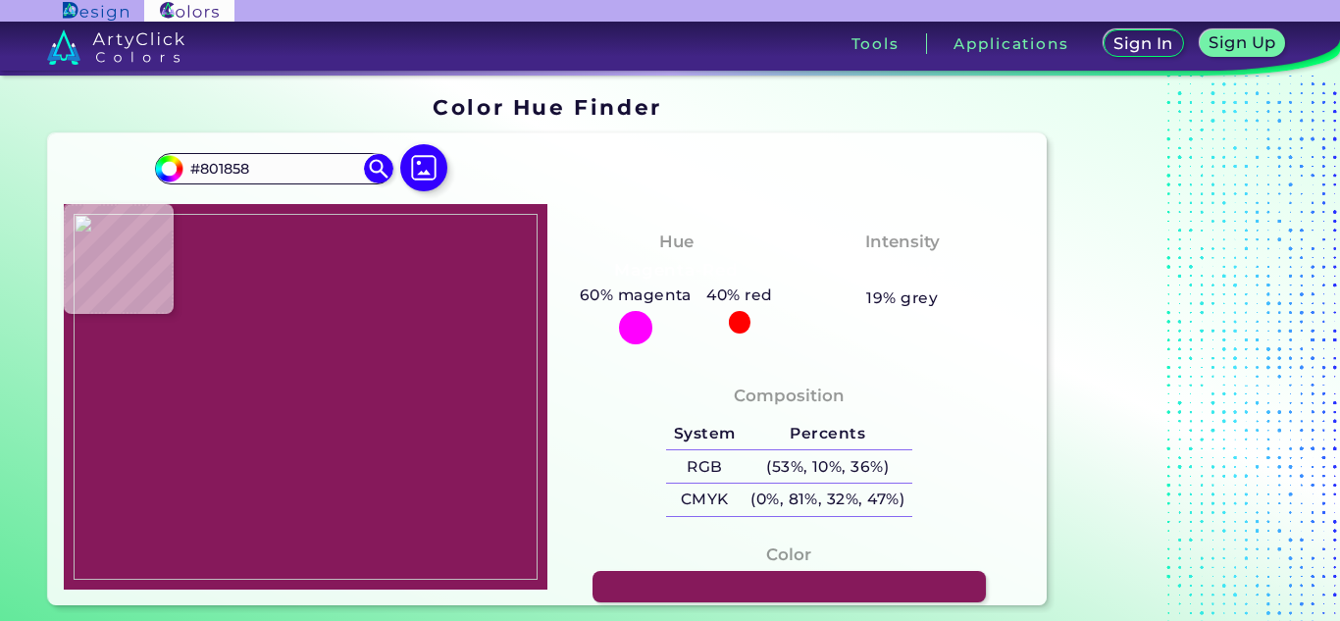
type input "#811858"
type input "#801858"
type input "#801857"
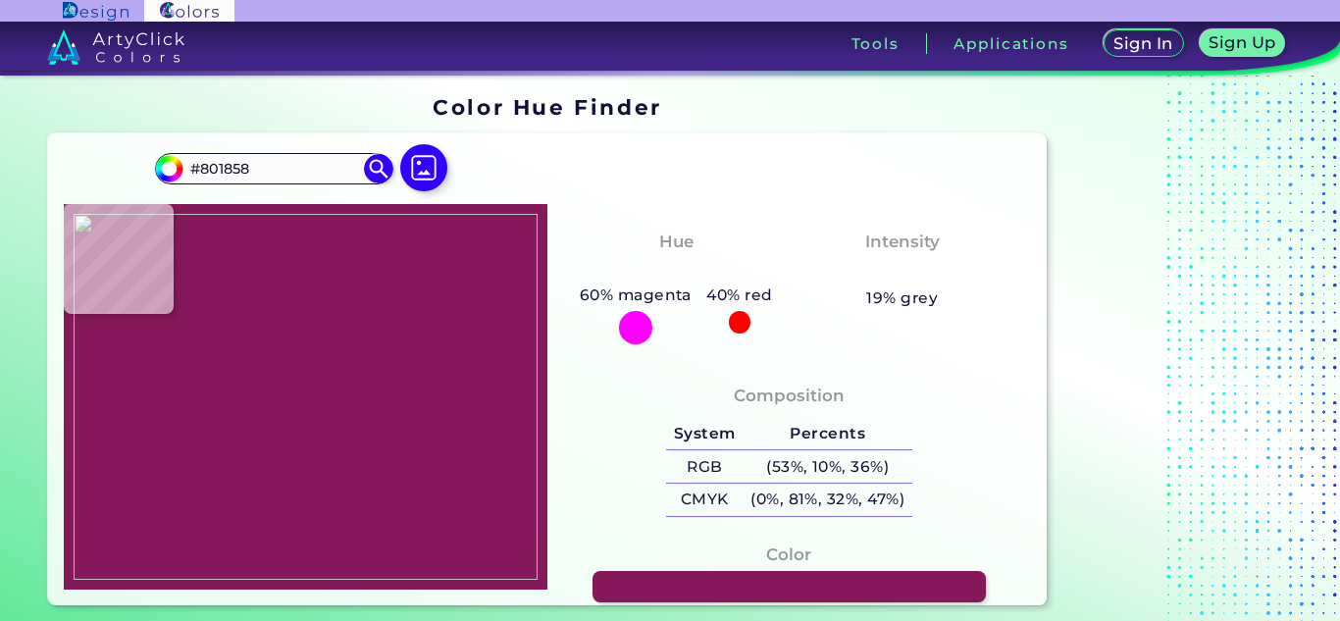
type input "#801857"
type input "#801858"
type input "#7f1957"
type input "#7F1957"
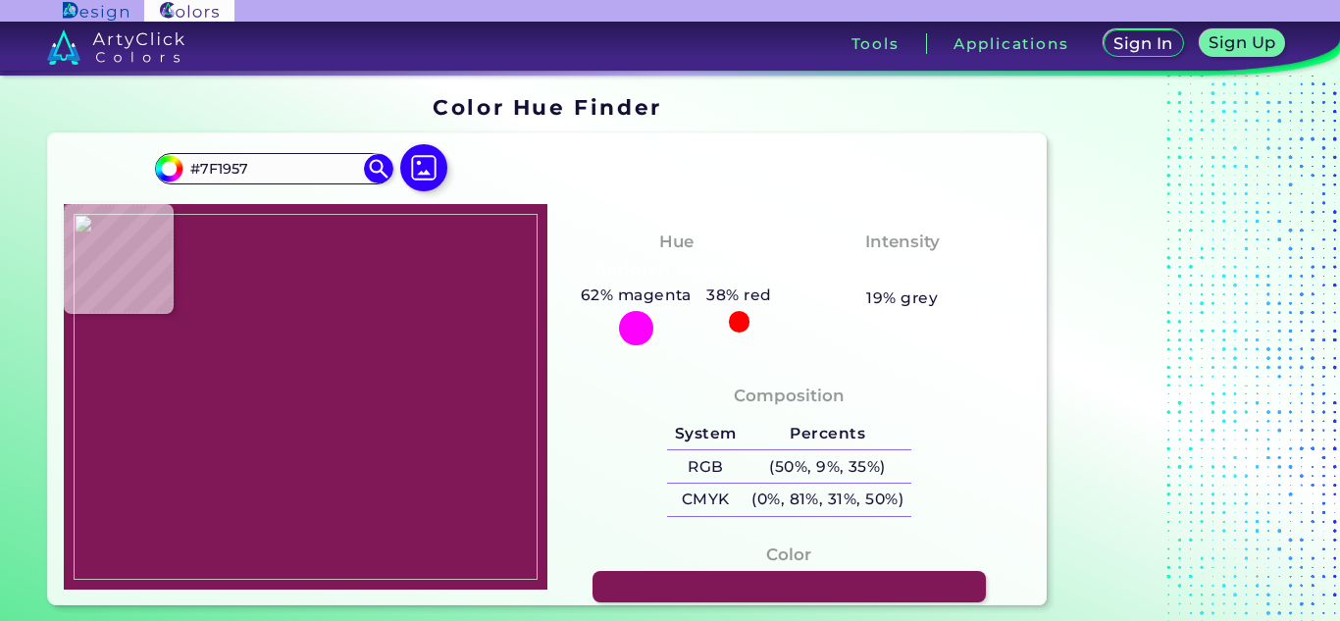
type input "#7f1857"
type input "#7F1857"
type input "#7e1857"
type input "#7E1857"
type input "#7e1856"
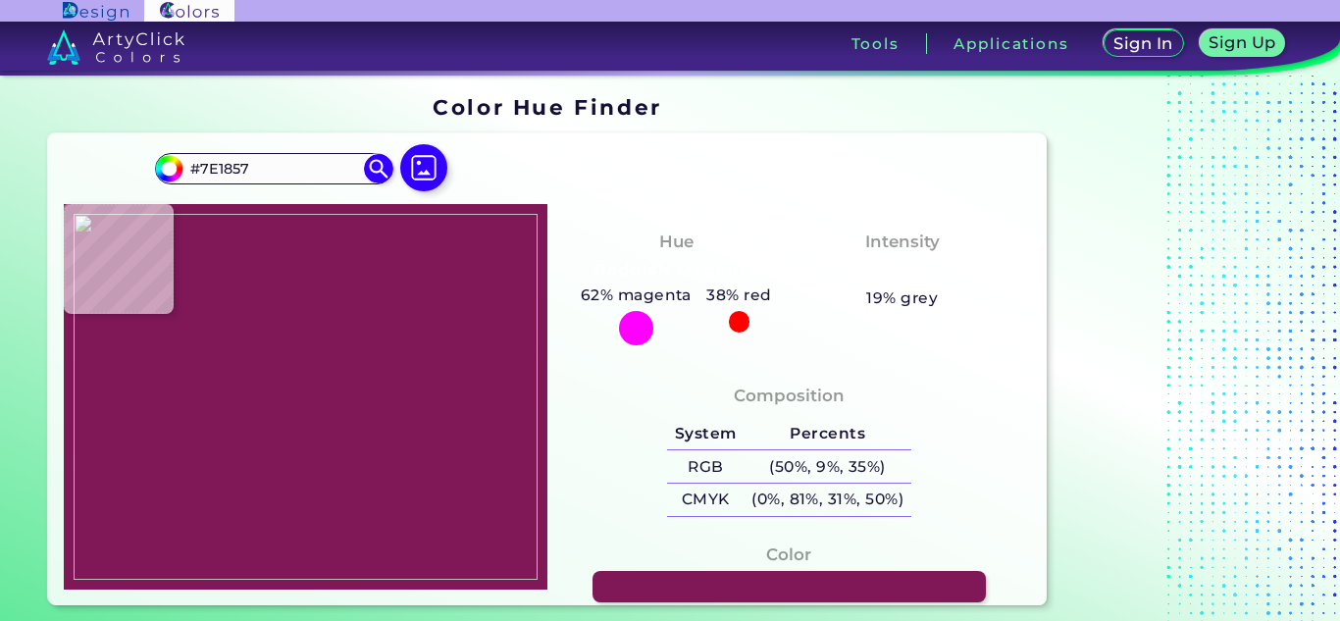
type input "#7E1856"
type input "#7d1856"
type input "#7D1856"
type input "#791d51"
type input "#791D51"
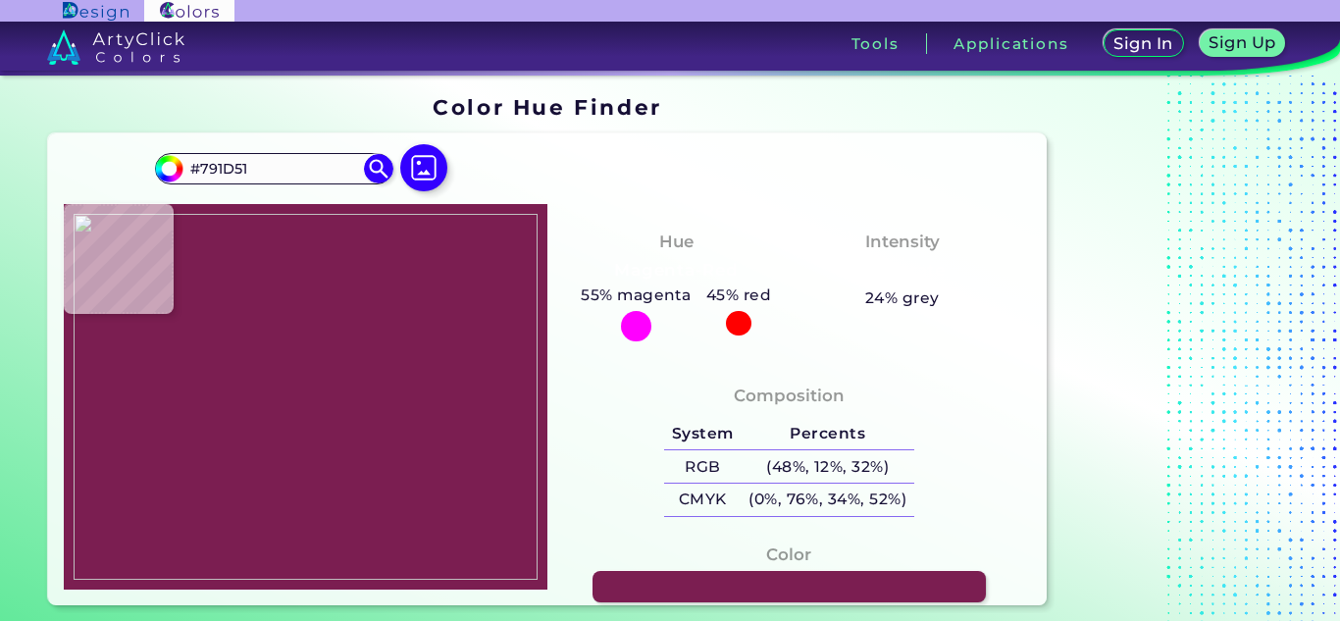
type input "#7b1e51"
type input "#7B1E51"
type input "#761854"
type input "#751853"
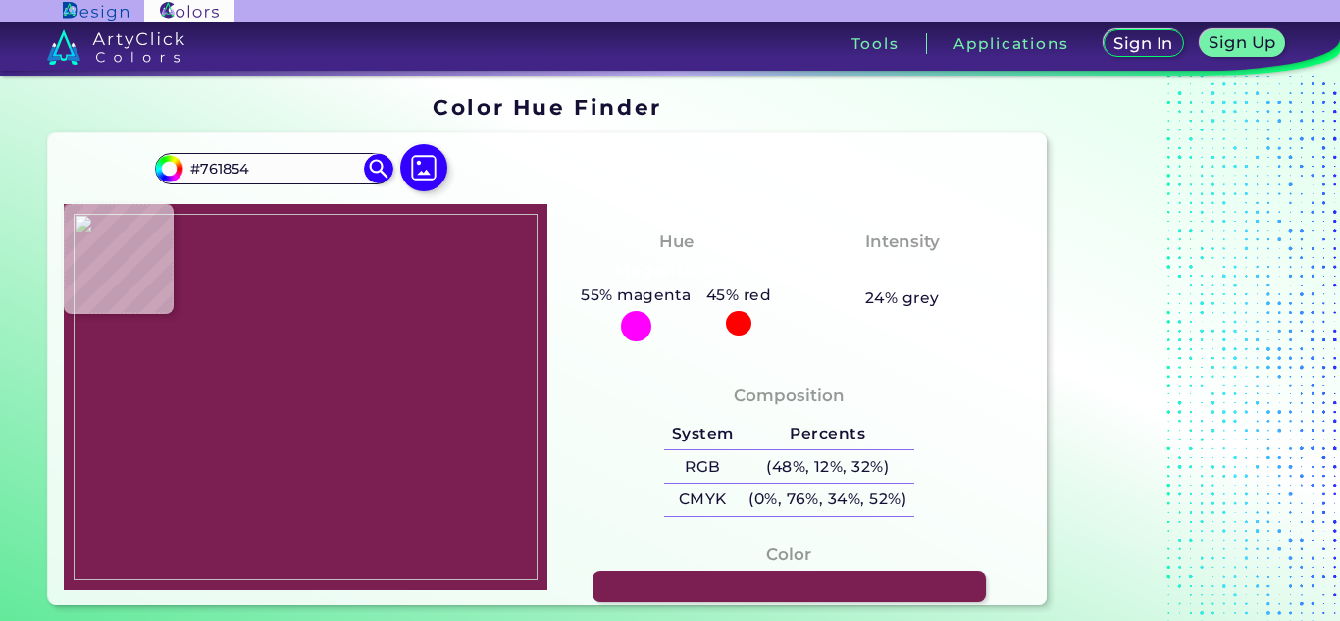
type input "#751853"
type input "#761854"
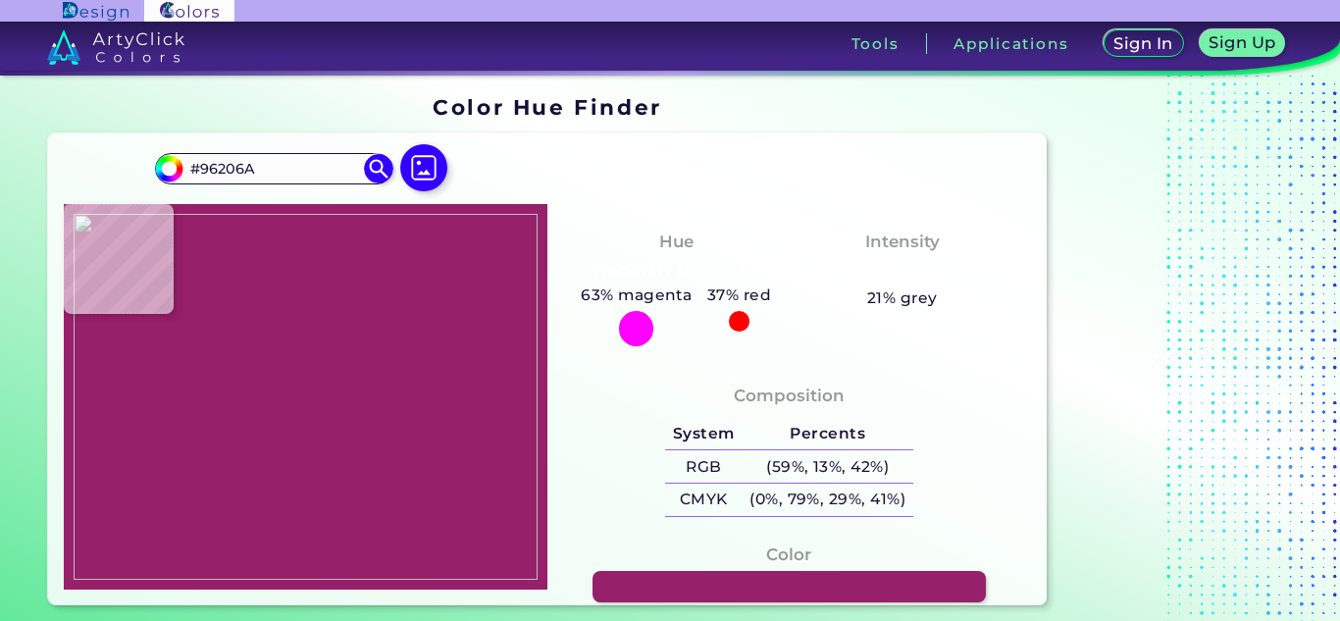
click at [396, 235] on img at bounding box center [306, 397] width 464 height 366
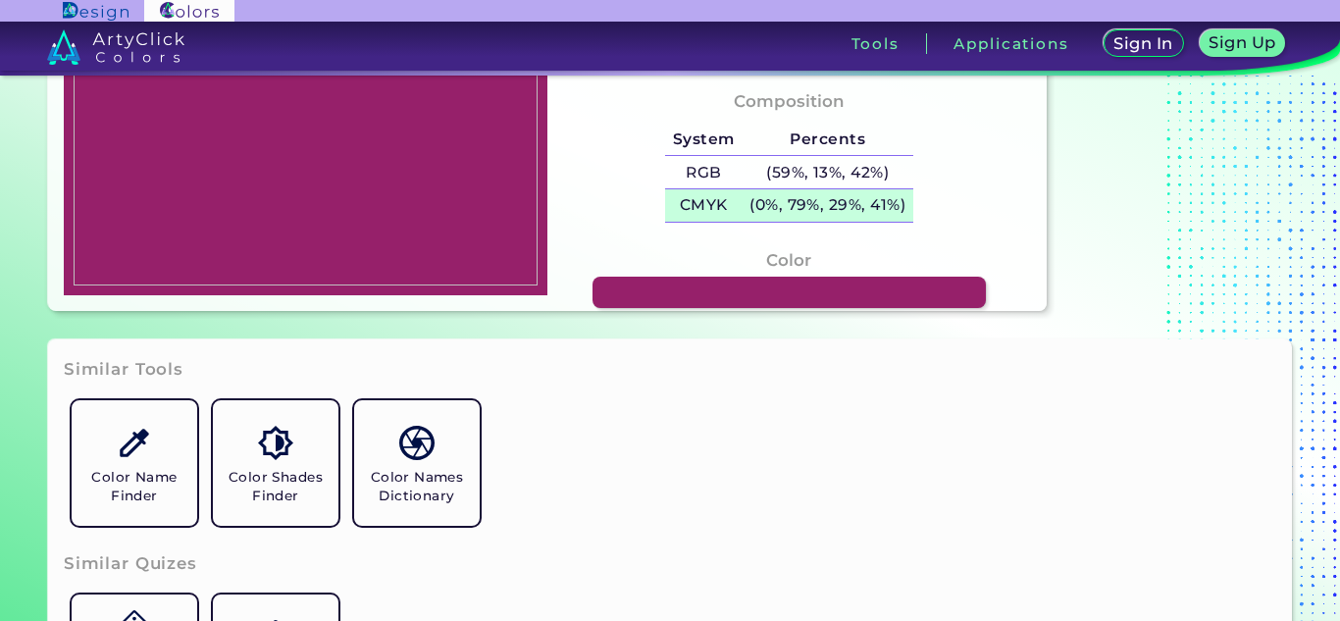
scroll to position [196, 0]
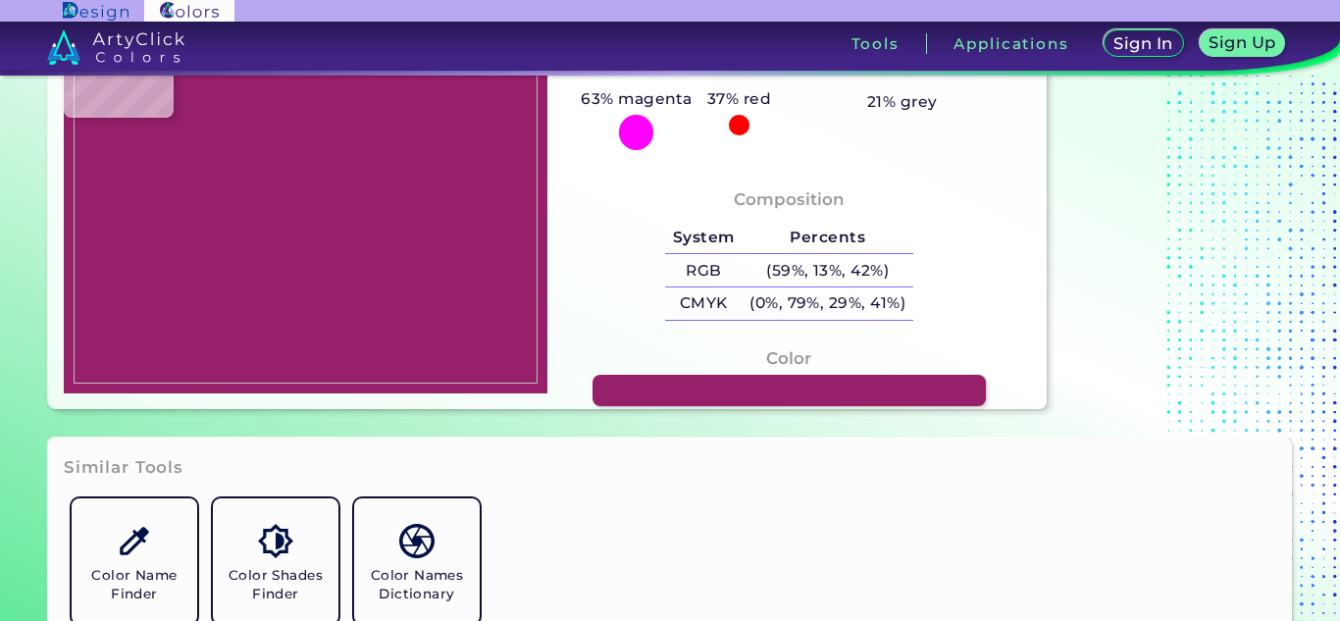
click at [760, 187] on h4 "Composition" at bounding box center [789, 199] width 111 height 28
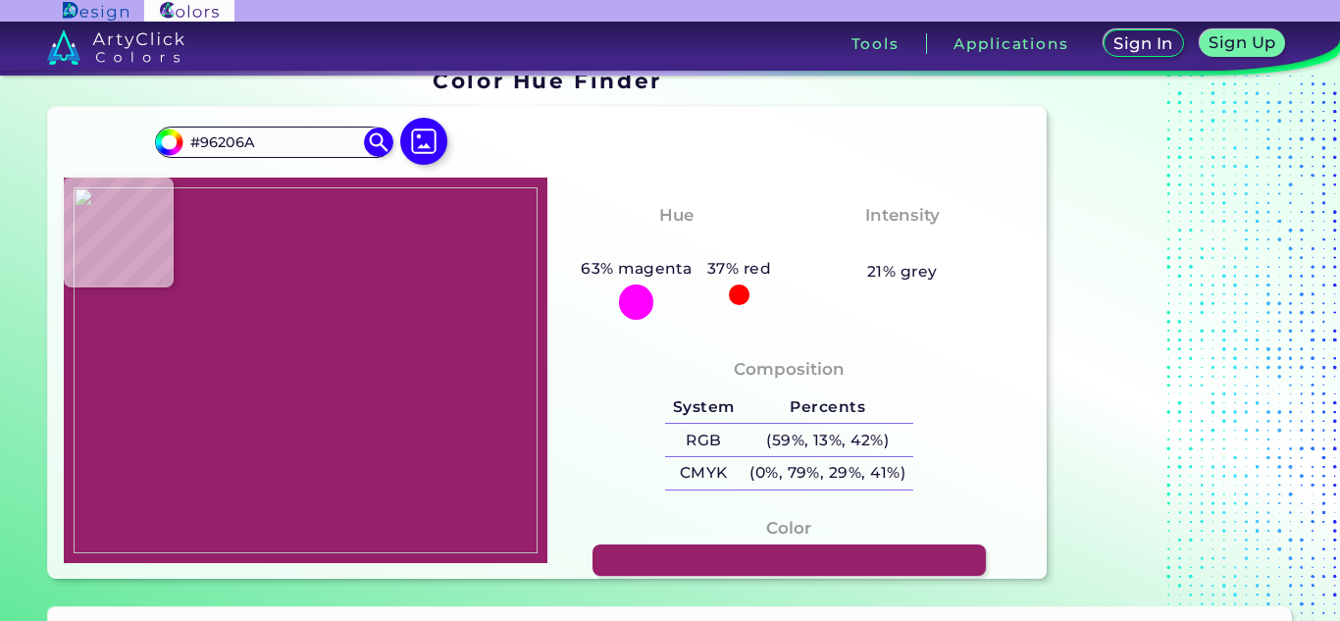
scroll to position [0, 0]
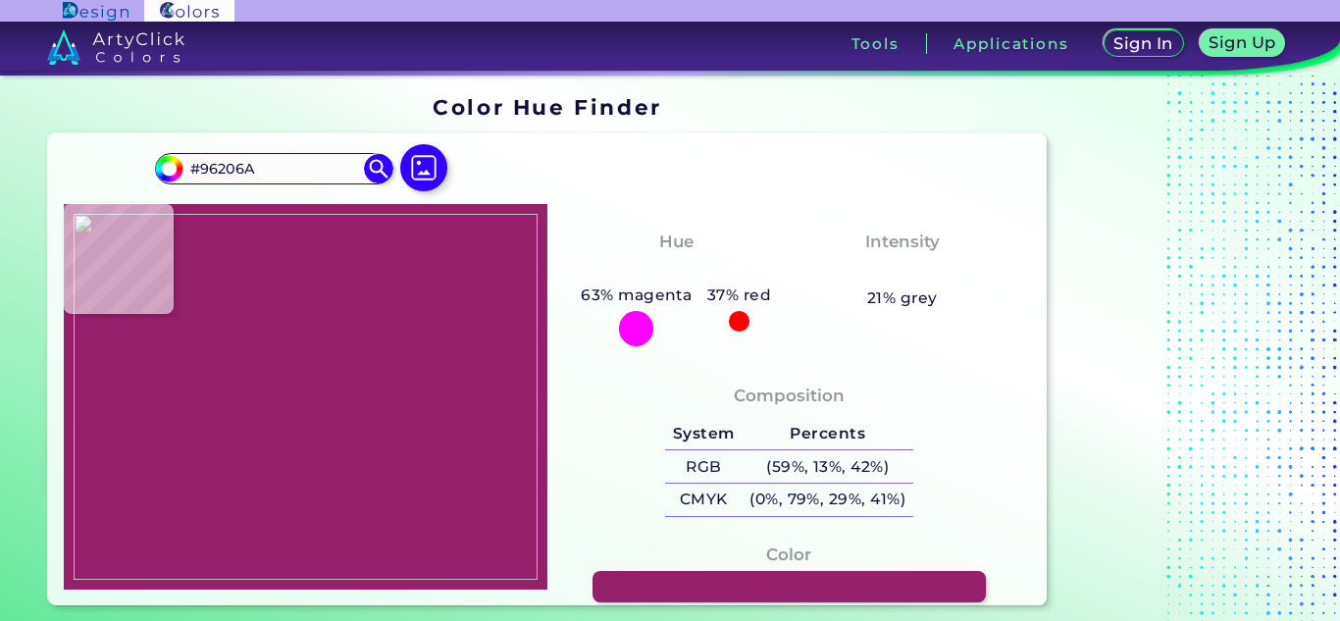
click at [408, 308] on img at bounding box center [306, 397] width 464 height 366
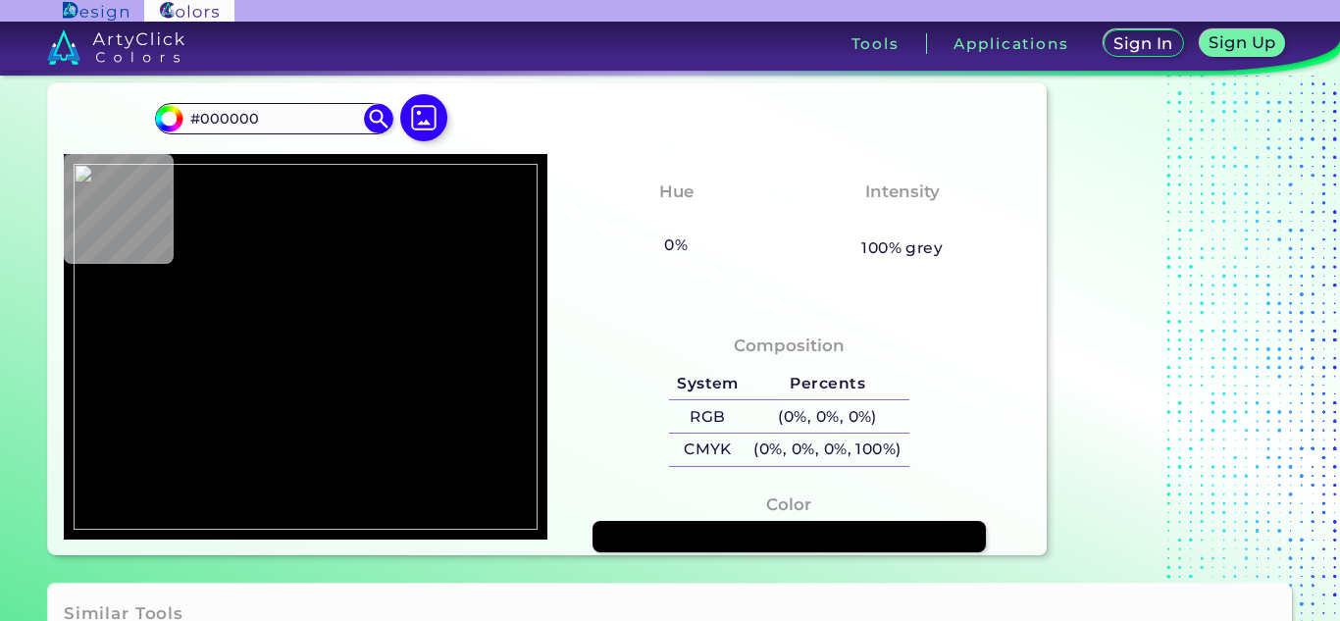
scroll to position [98, 0]
